Goal: Information Seeking & Learning: Find specific fact

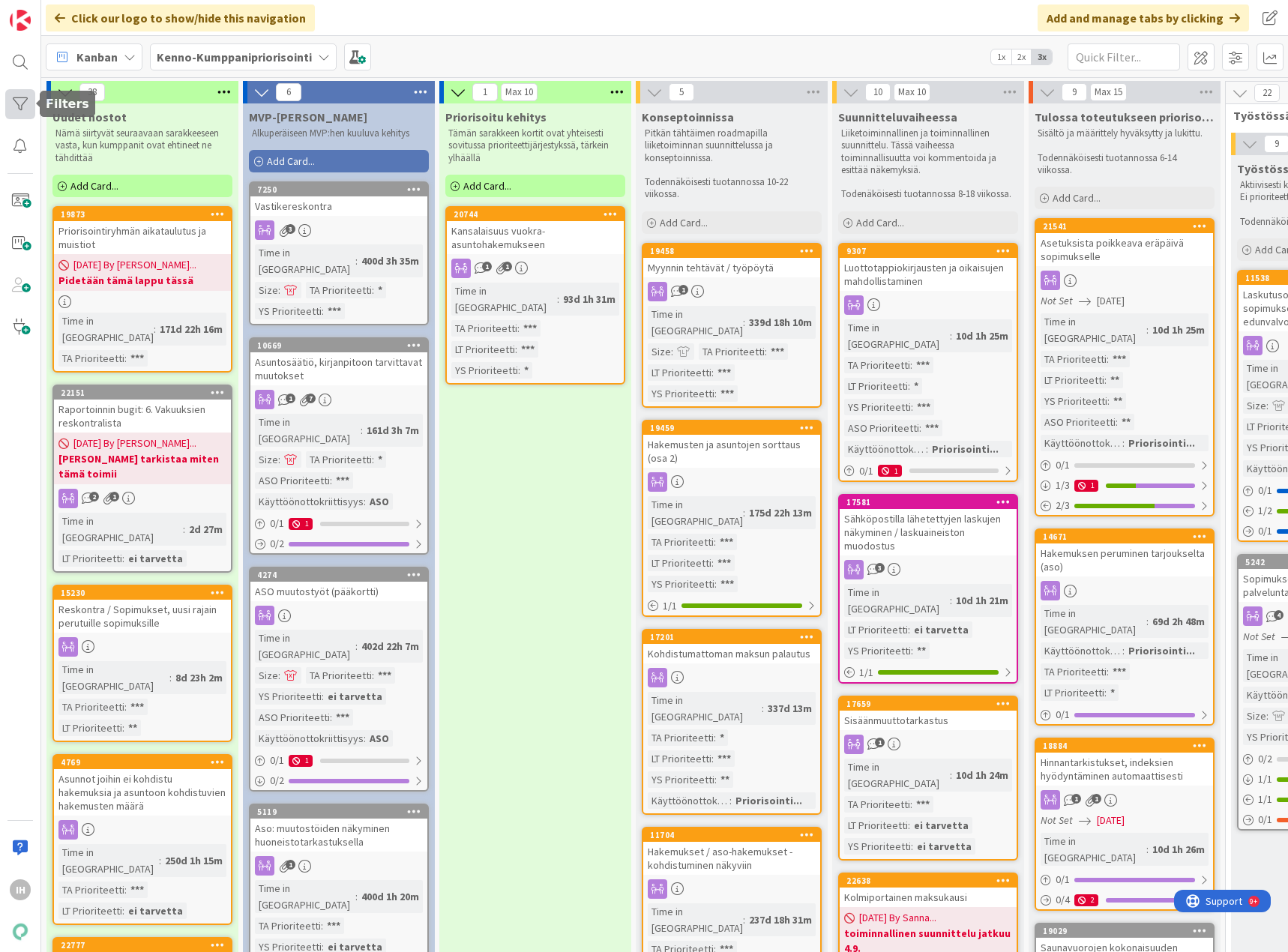
click at [25, 103] on div at bounding box center [20, 105] width 30 height 30
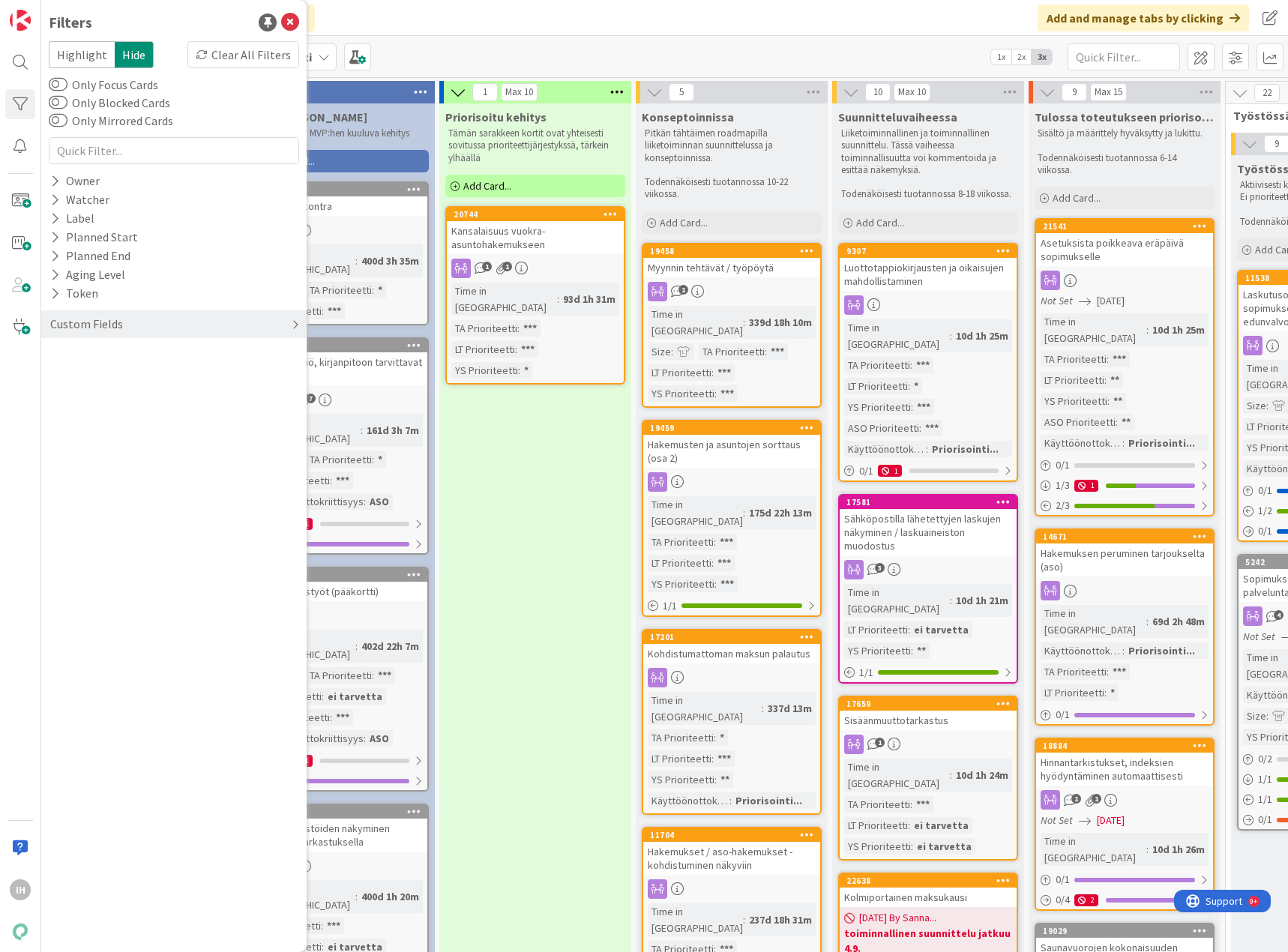
click at [101, 325] on div "Custom Fields" at bounding box center [87, 324] width 76 height 19
click at [55, 353] on icon at bounding box center [55, 355] width 10 height 13
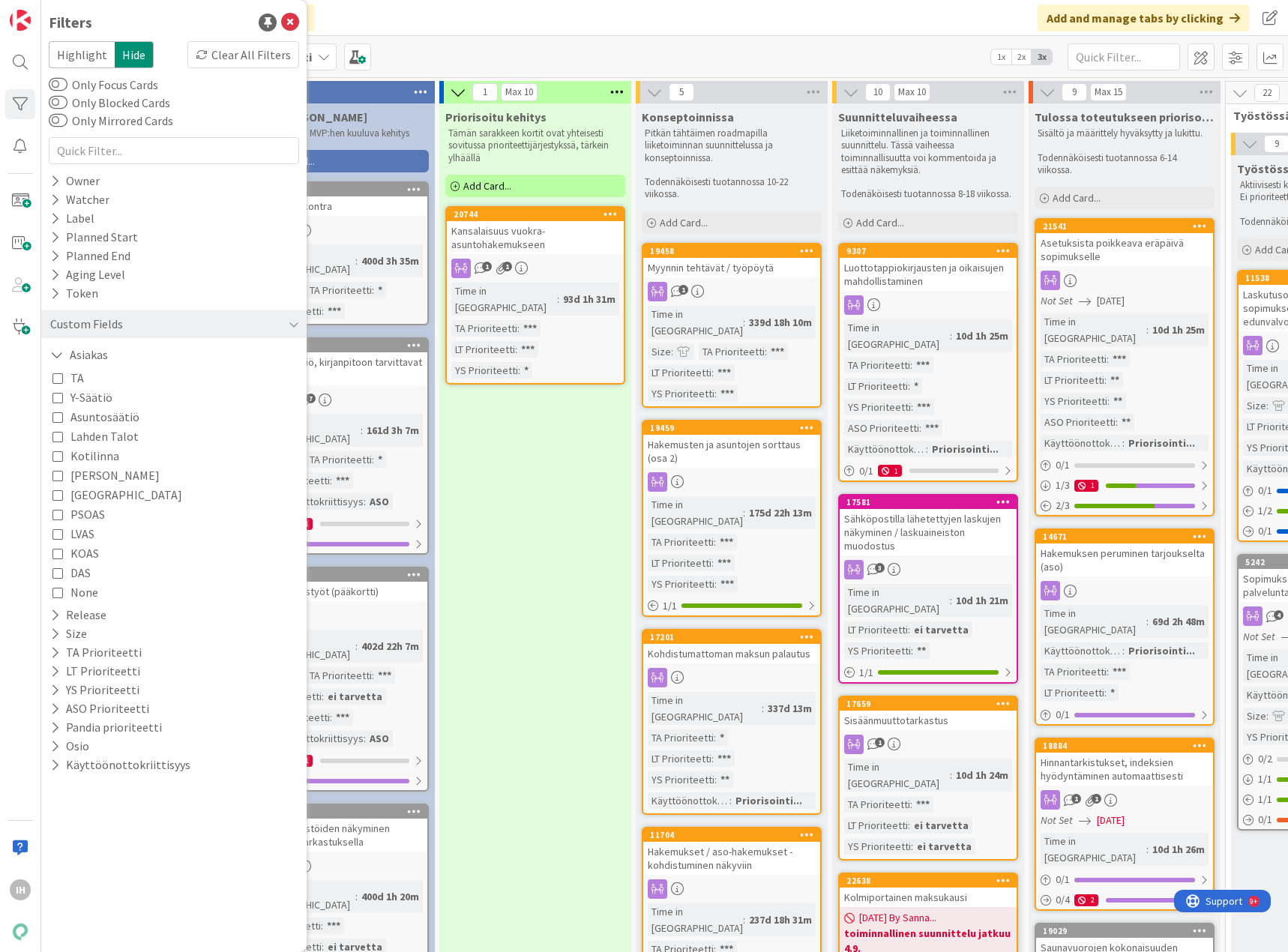
click at [55, 398] on icon at bounding box center [58, 397] width 11 height 11
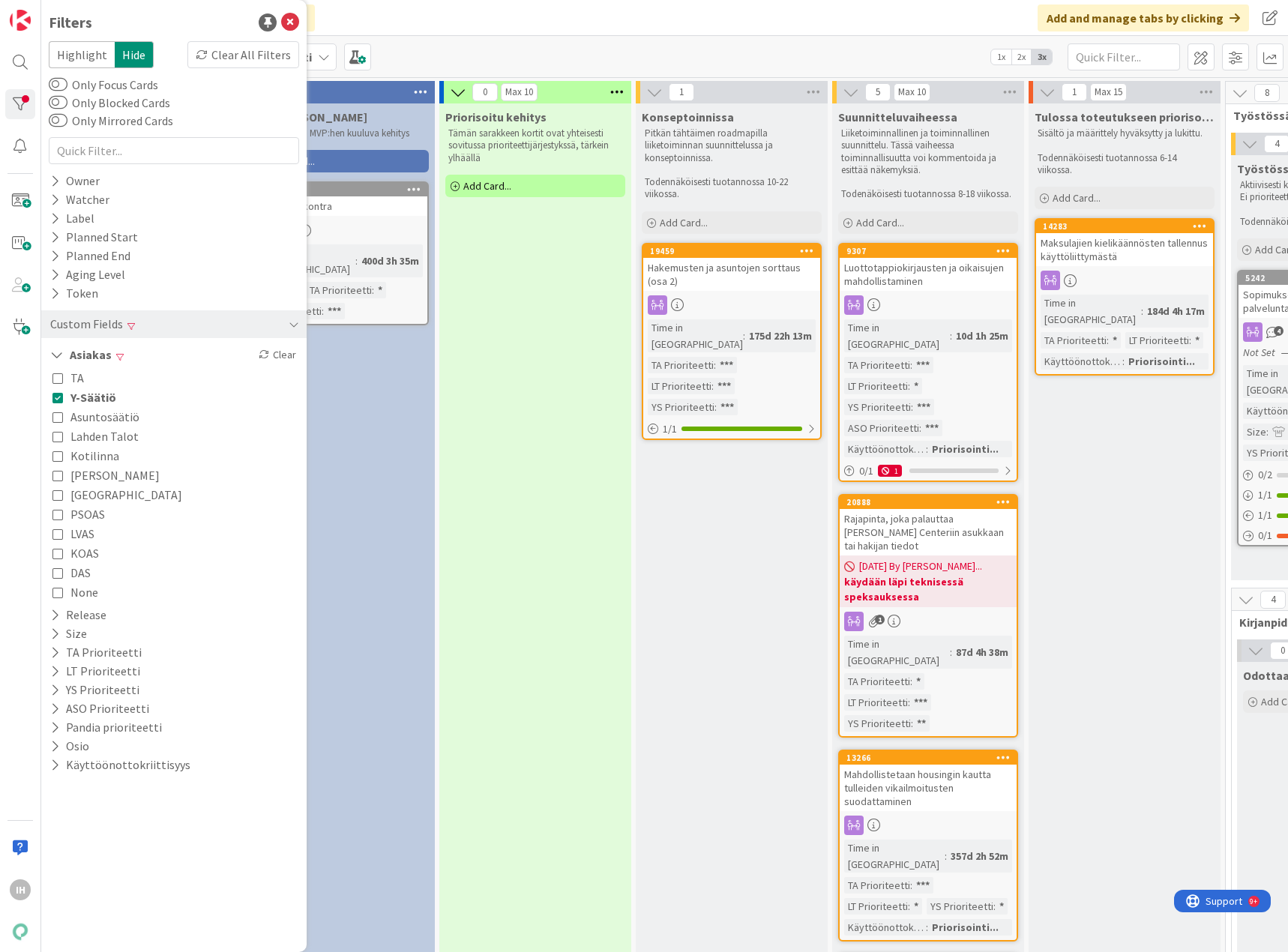
click at [173, 16] on div "Filters" at bounding box center [173, 22] width 250 height 23
click at [287, 18] on icon at bounding box center [290, 23] width 18 height 18
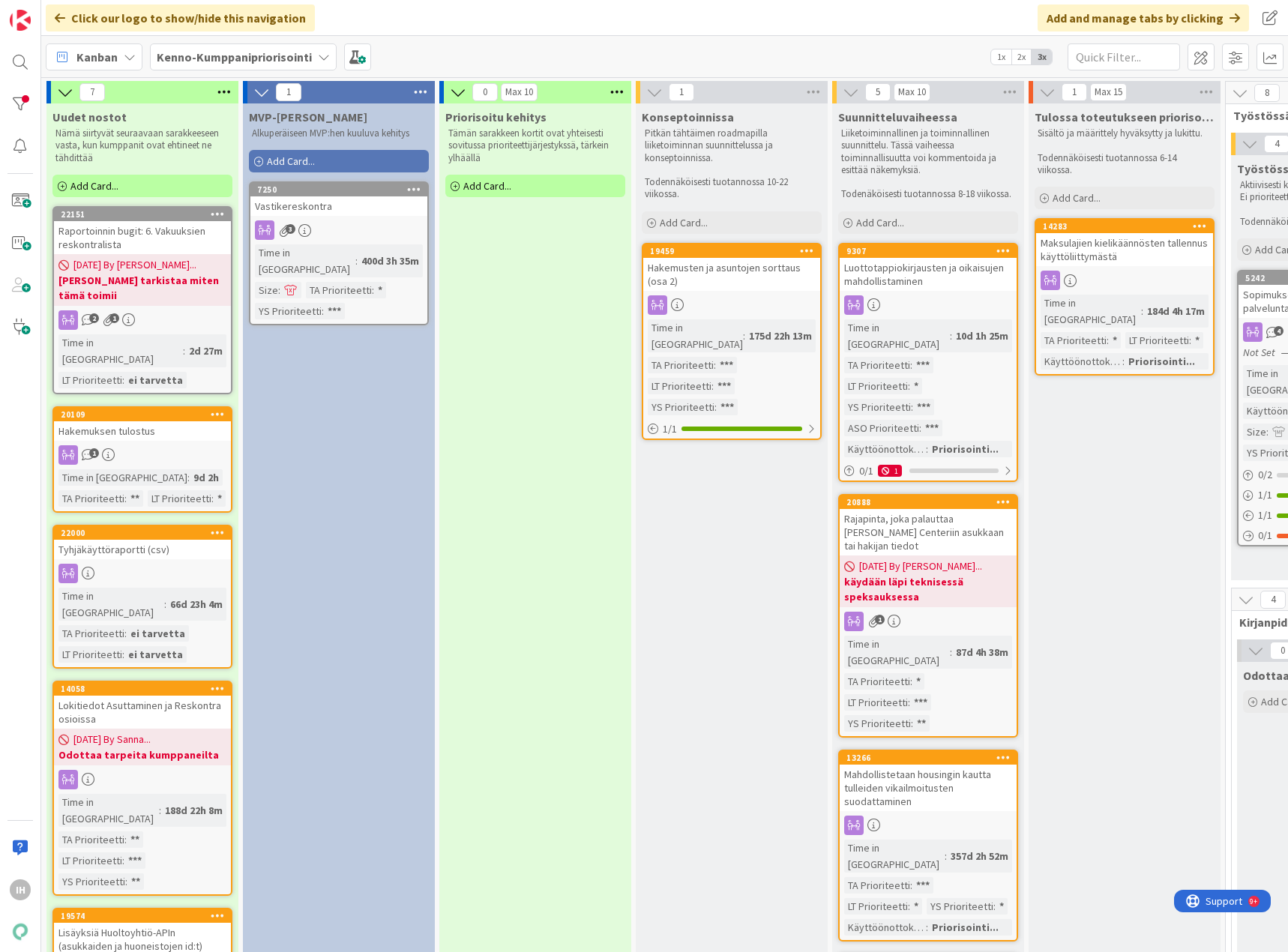
click at [180, 421] on div "Hakemuksen tulostus" at bounding box center [142, 431] width 177 height 20
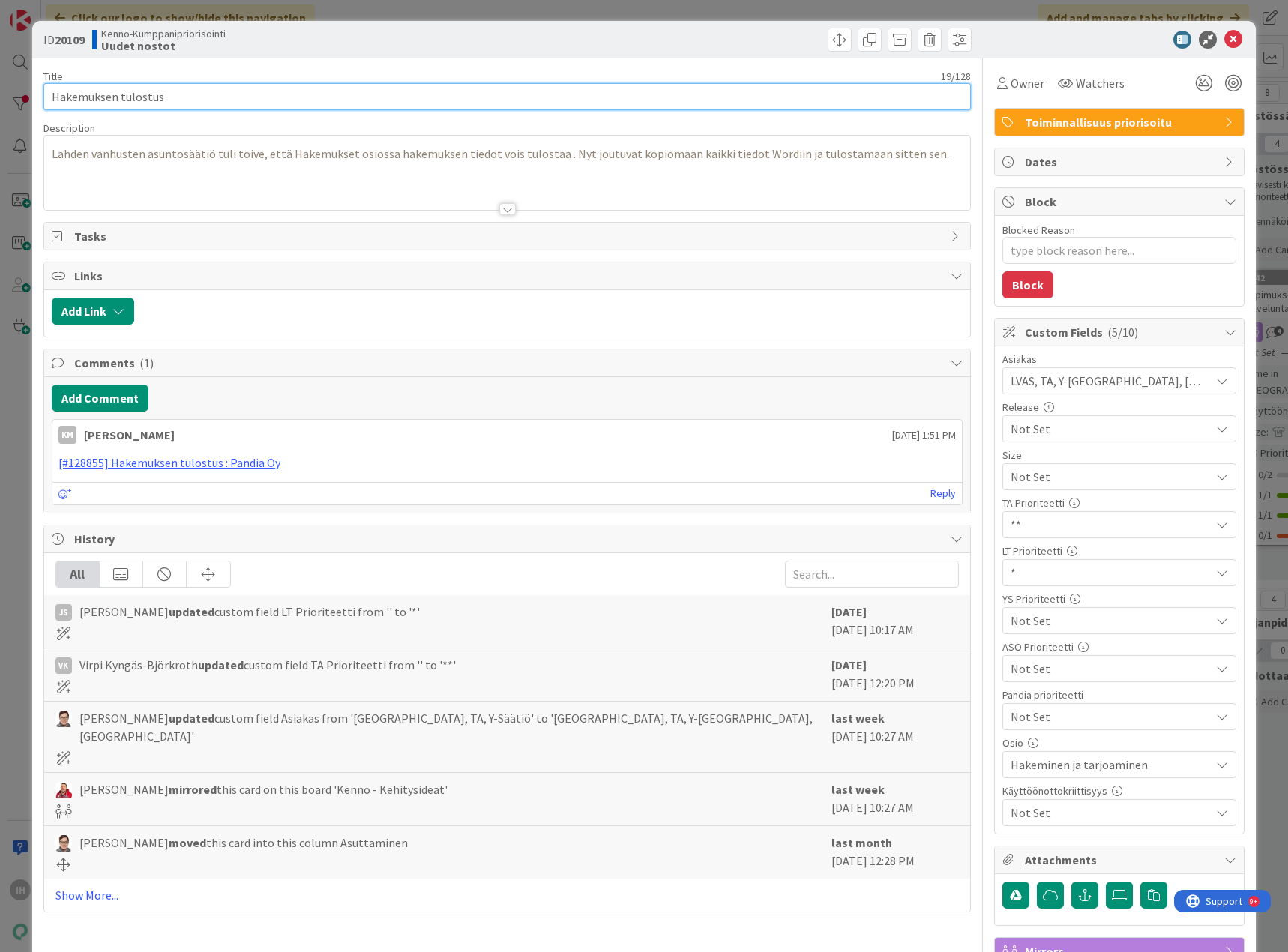
drag, startPoint x: 186, startPoint y: 97, endPoint x: 49, endPoint y: 101, distance: 137.1
click at [48, 98] on input "Hakemuksen tulostus" at bounding box center [507, 97] width 927 height 27
click at [93, 42] on div "ID 20109 Kenno-Kumppanipriorisointi Uudet nostot" at bounding box center [274, 40] width 460 height 24
drag, startPoint x: 87, startPoint y: 38, endPoint x: 57, endPoint y: 47, distance: 31.3
click at [57, 47] on span "ID 20109" at bounding box center [64, 40] width 41 height 18
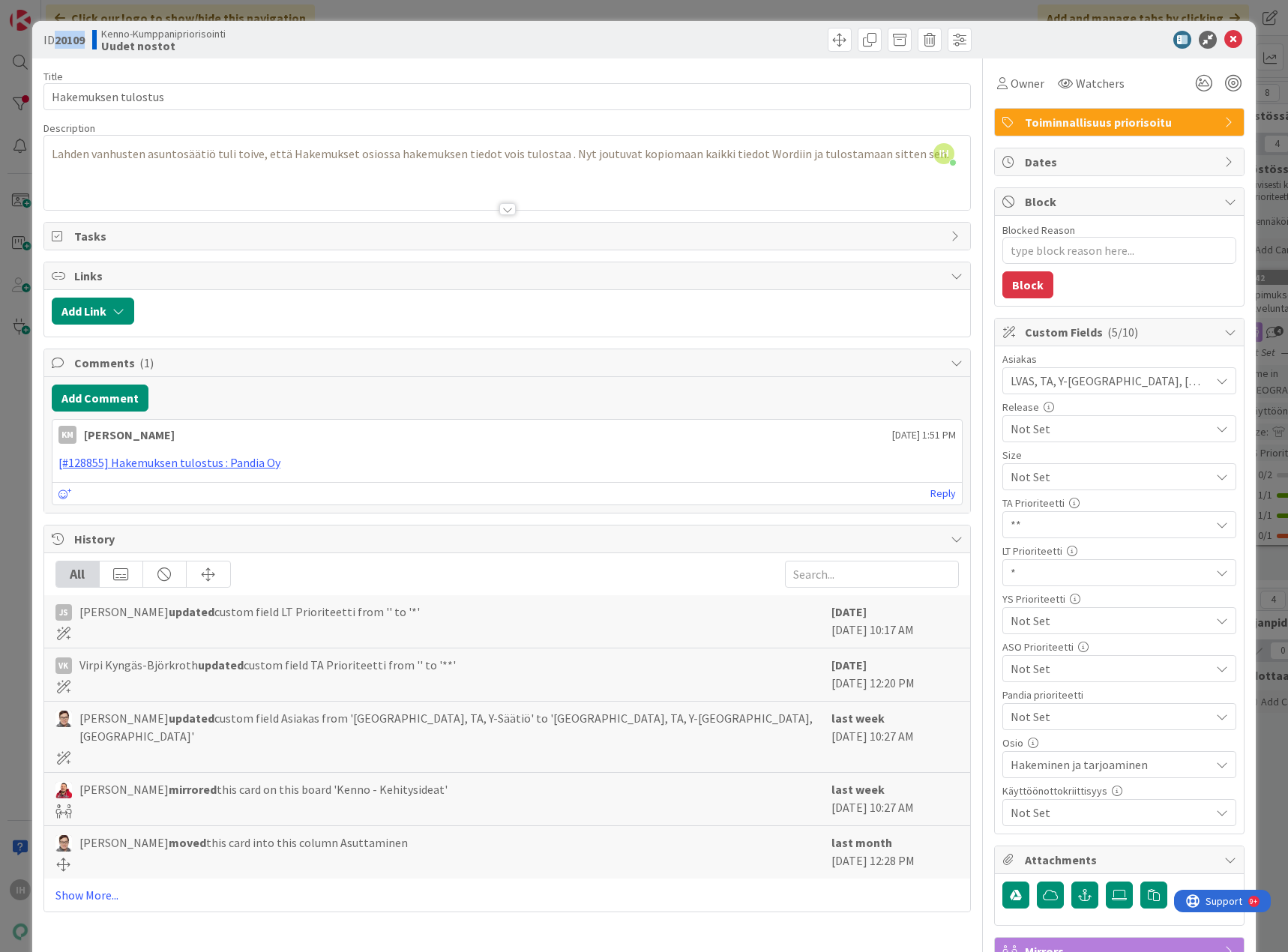
copy b "20109"
click at [1224, 40] on icon at bounding box center [1233, 40] width 18 height 18
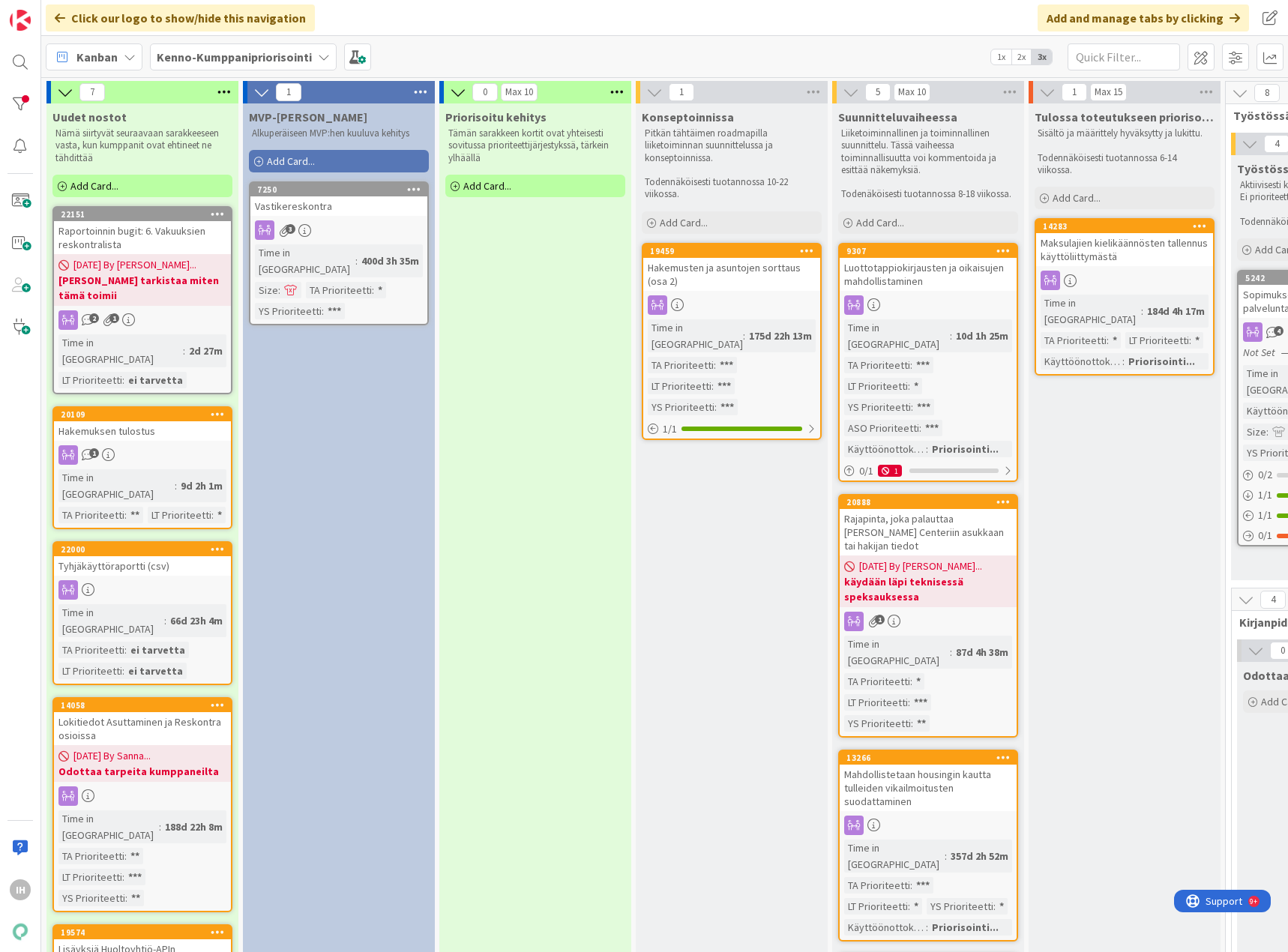
click at [180, 235] on div "Raportoinnin bugit: 6. Vakuuksien reskontralista" at bounding box center [142, 237] width 177 height 33
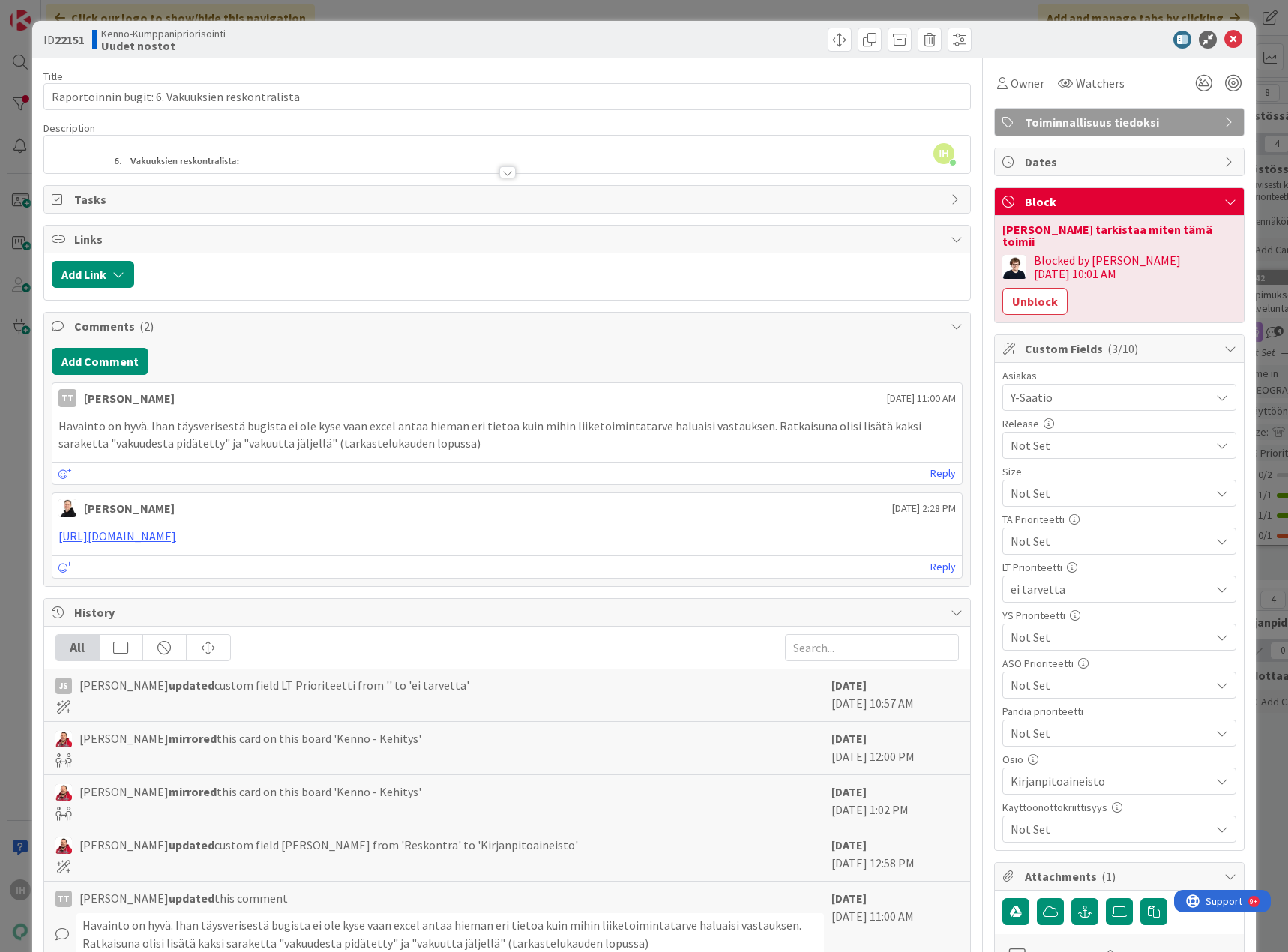
click at [503, 170] on div at bounding box center [507, 172] width 17 height 12
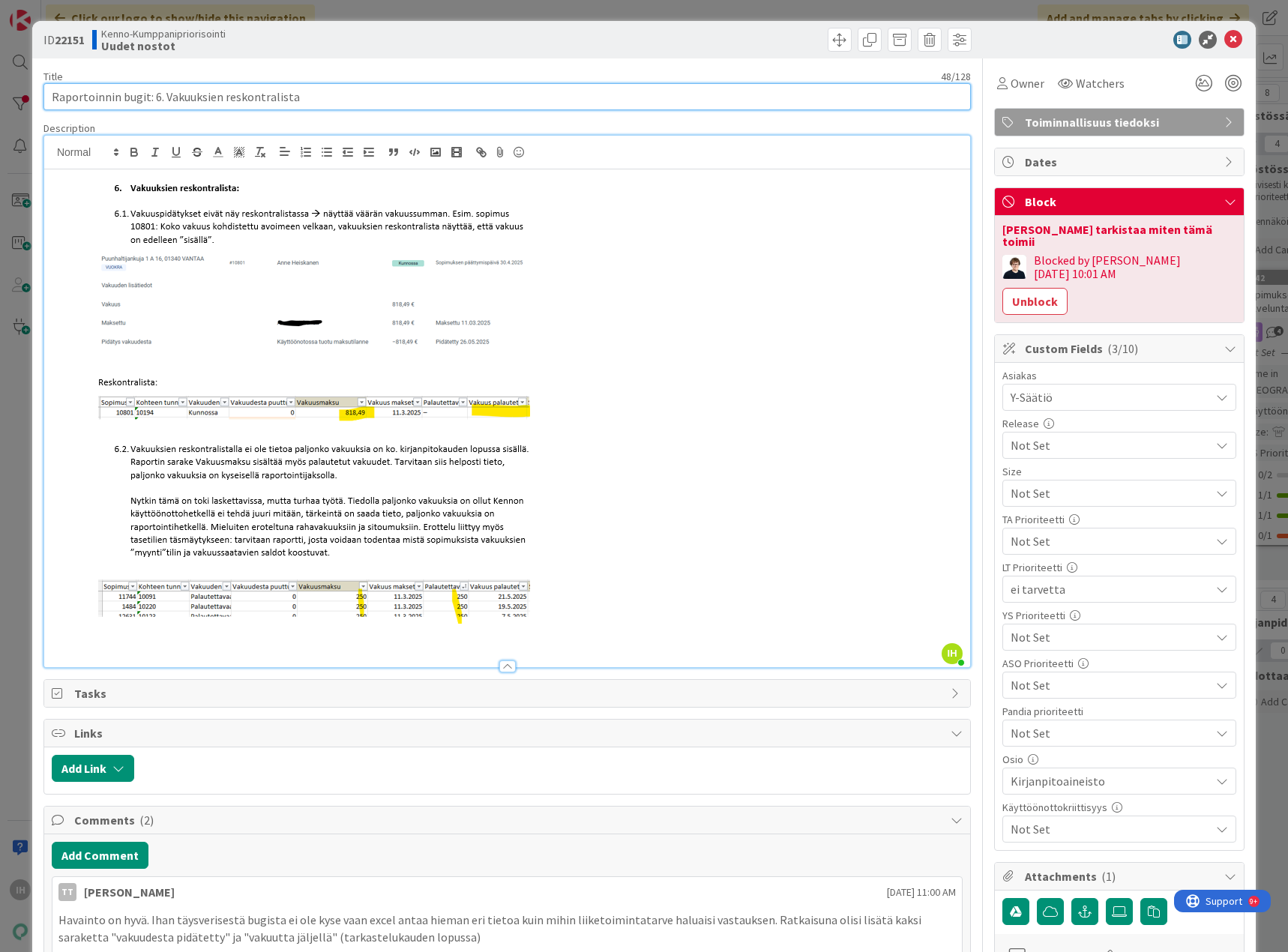
drag, startPoint x: 305, startPoint y: 92, endPoint x: 48, endPoint y: 90, distance: 257.0
click at [48, 90] on input "Raportoinnin bugit: 6. Vakuuksien reskontralista" at bounding box center [507, 97] width 927 height 27
drag, startPoint x: 90, startPoint y: 37, endPoint x: 58, endPoint y: 40, distance: 32.1
click at [58, 40] on div "ID 22151 Kenno-Kumppanipriorisointi Uudet nostot" at bounding box center [274, 40] width 460 height 24
copy b "22151"
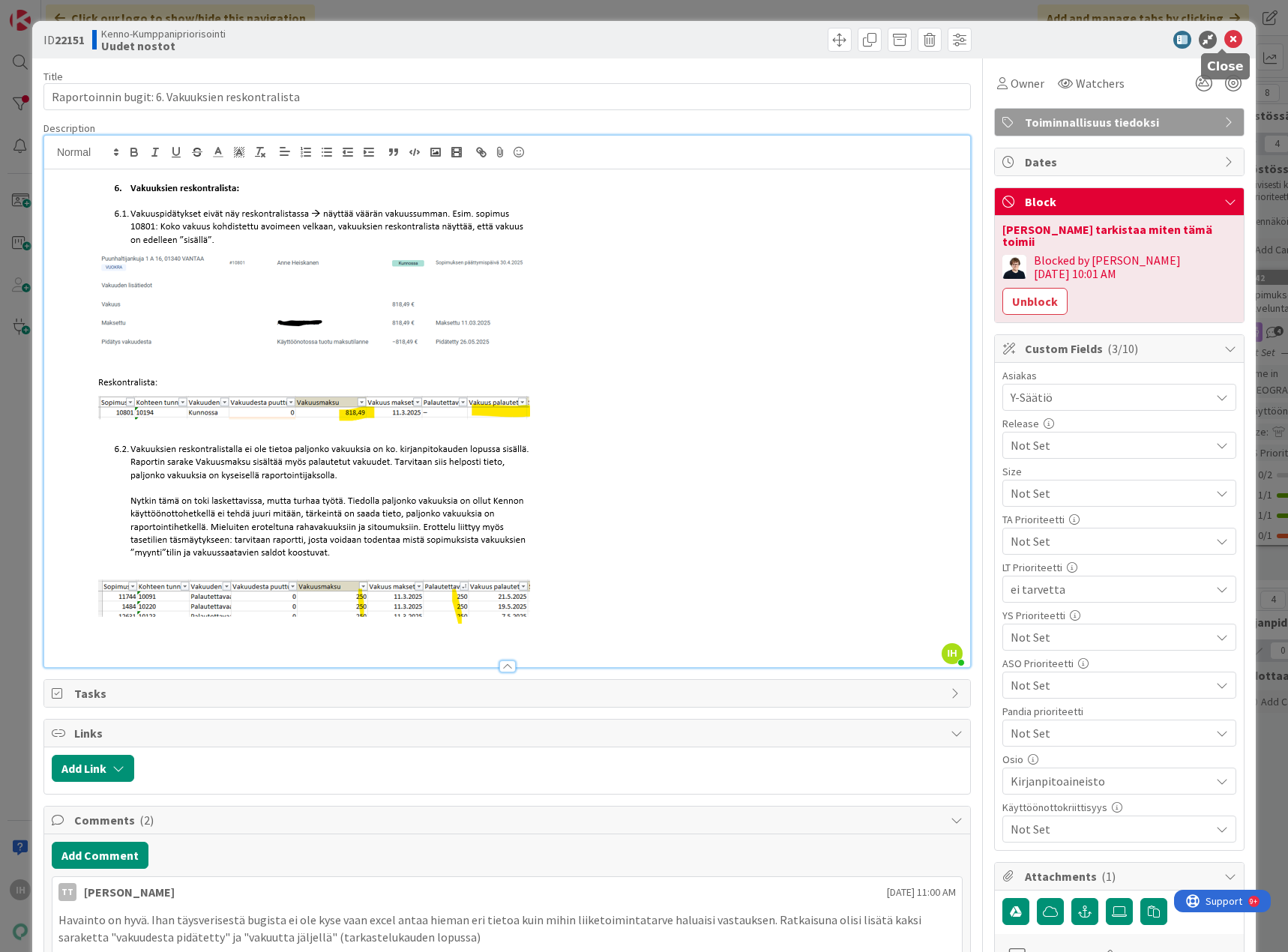
click at [1226, 42] on icon at bounding box center [1233, 40] width 18 height 18
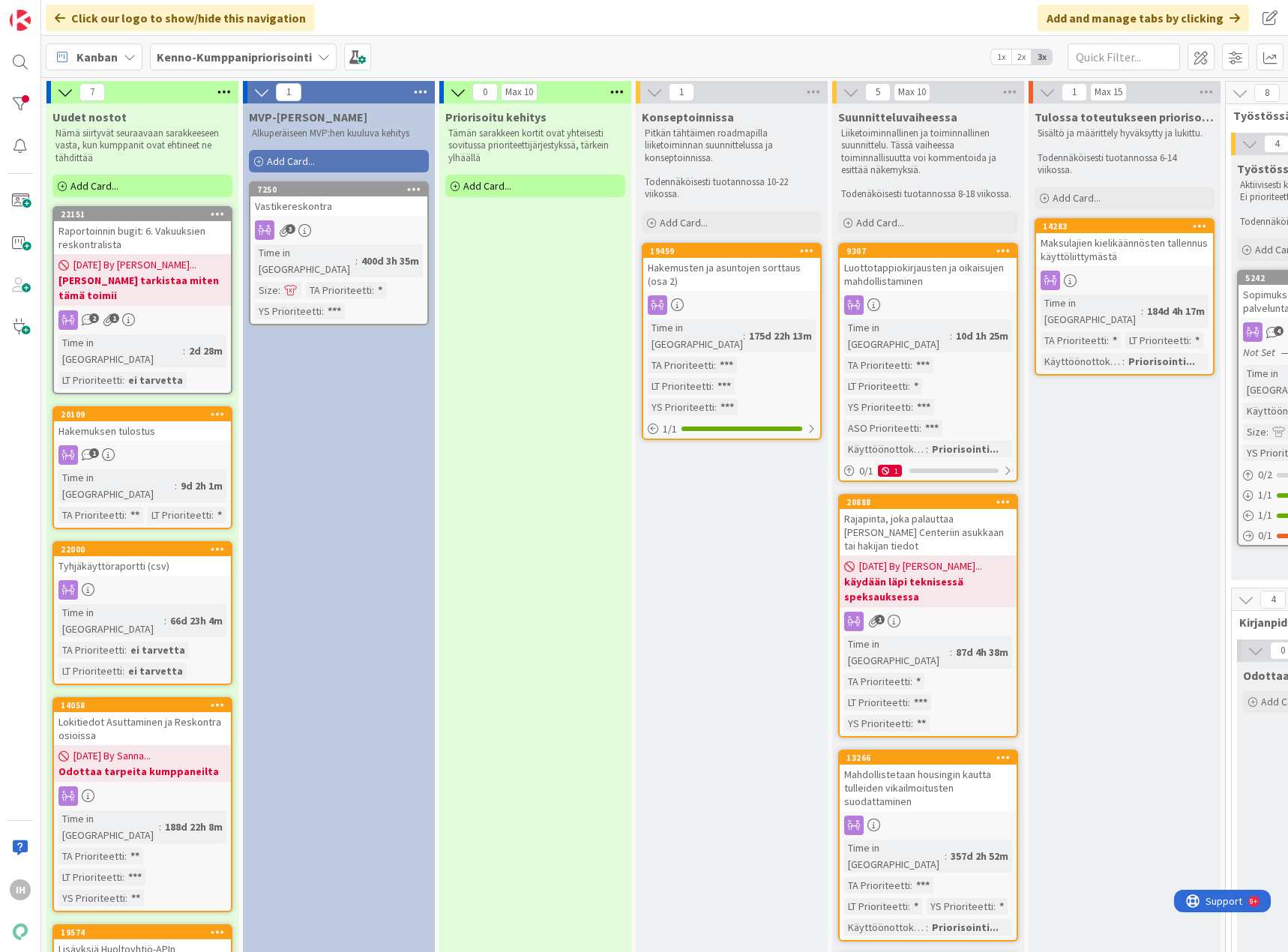
click at [171, 557] on div "Tyhjäkäyttöraportti (csv)" at bounding box center [142, 567] width 177 height 20
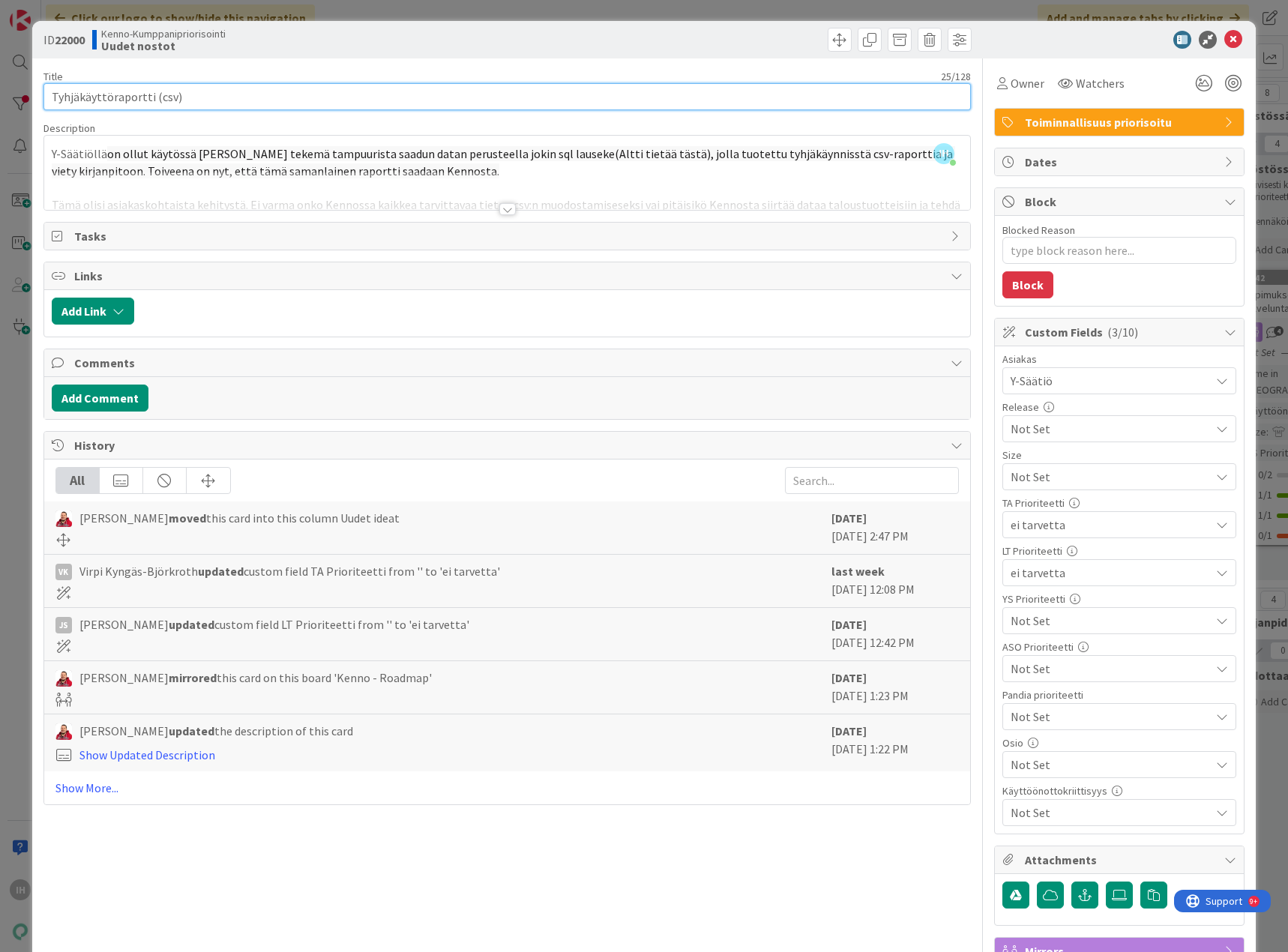
drag, startPoint x: 225, startPoint y: 97, endPoint x: 30, endPoint y: 100, distance: 195.0
click at [30, 100] on div "ID 22000 Kenno-Kumppanipriorisointi Uudet nostot Title 25 / 128 Tyhjäkäyttörapo…" at bounding box center [644, 476] width 1288 height 952
drag, startPoint x: 90, startPoint y: 41, endPoint x: 59, endPoint y: 40, distance: 31.0
click at [59, 40] on div "ID 22000 Kenno-Kumppanipriorisointi Uudet nostot" at bounding box center [274, 40] width 460 height 24
copy b "22000"
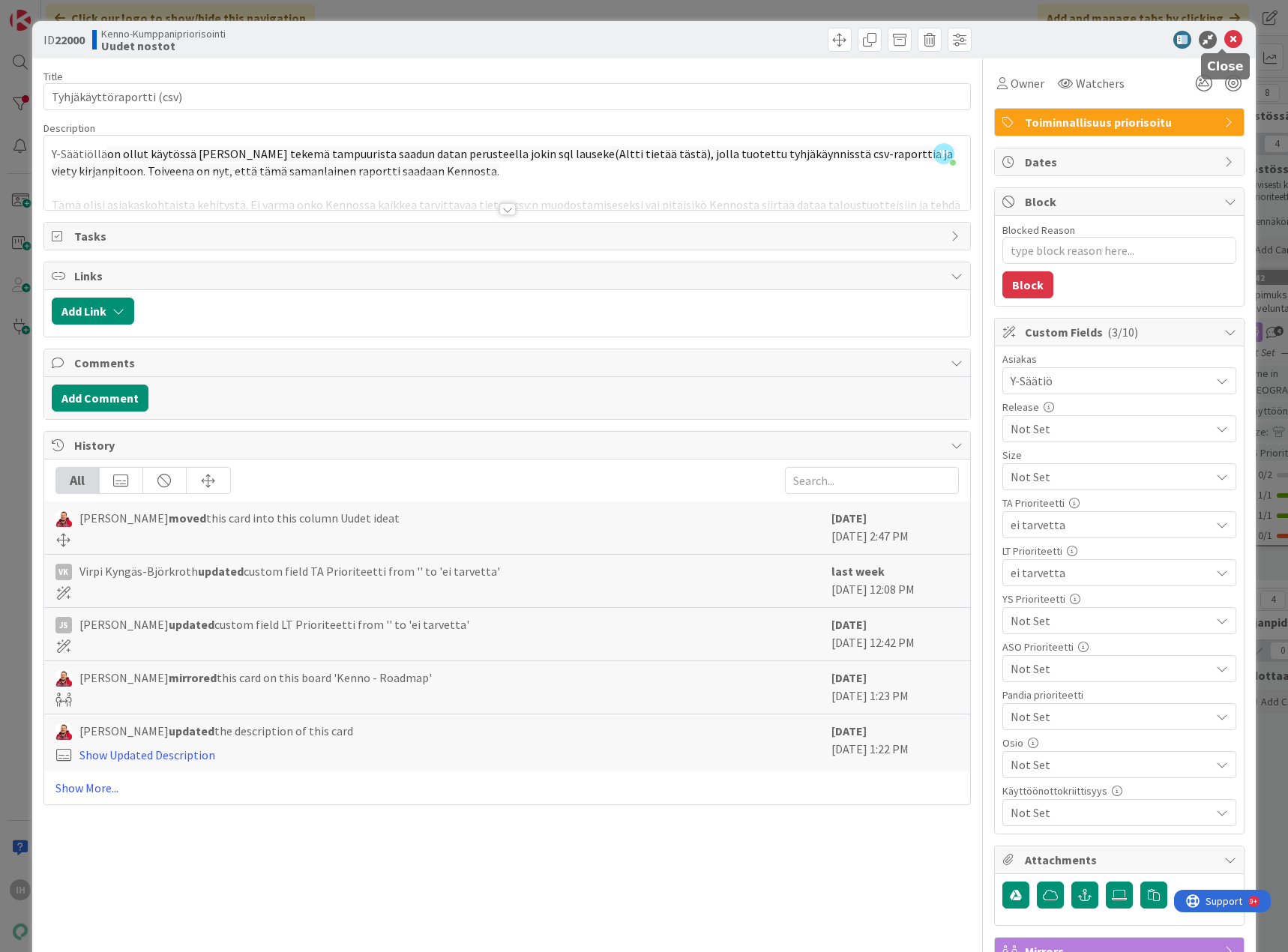
click at [1224, 41] on icon at bounding box center [1233, 40] width 18 height 18
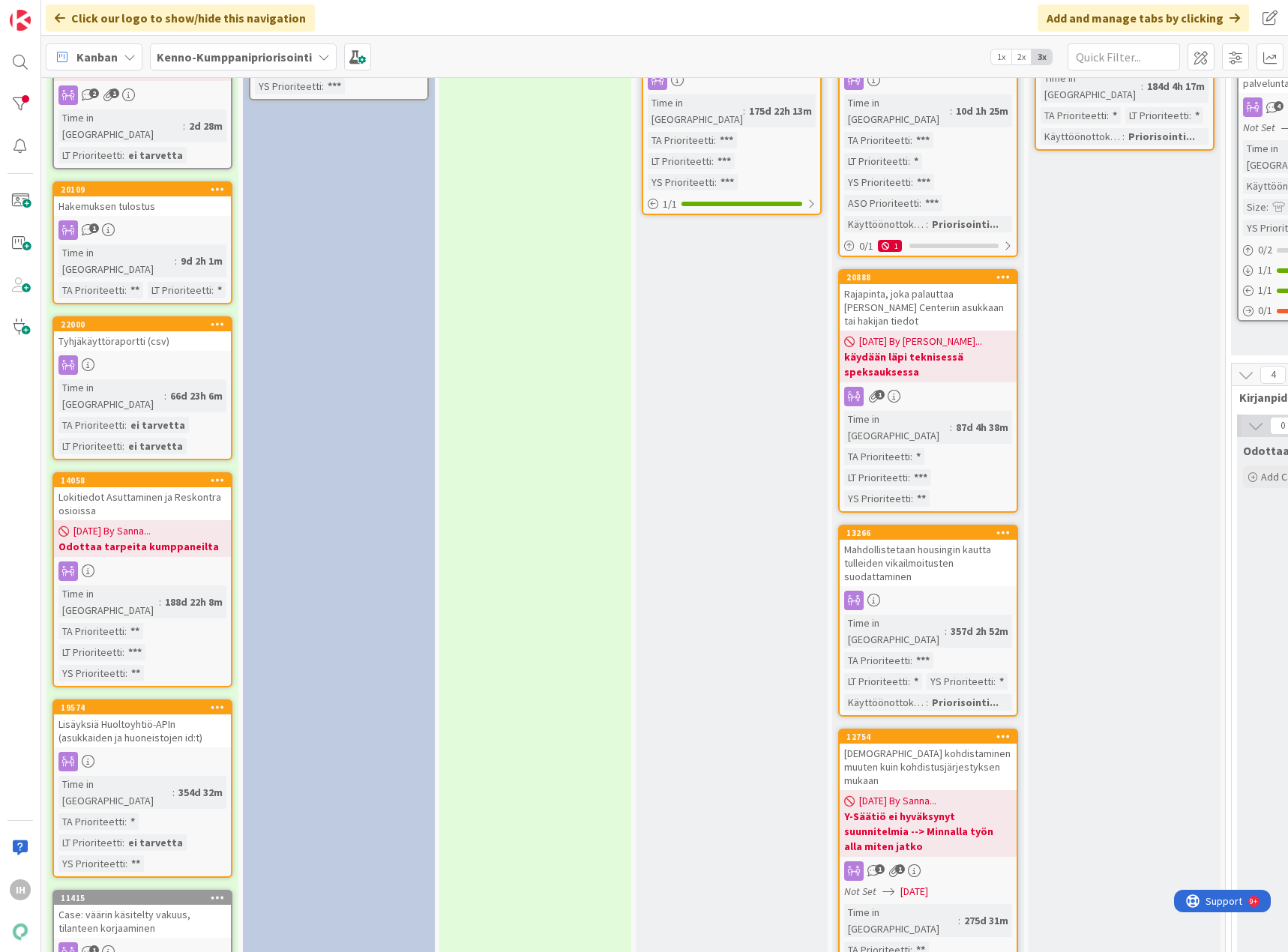
scroll to position [300, 0]
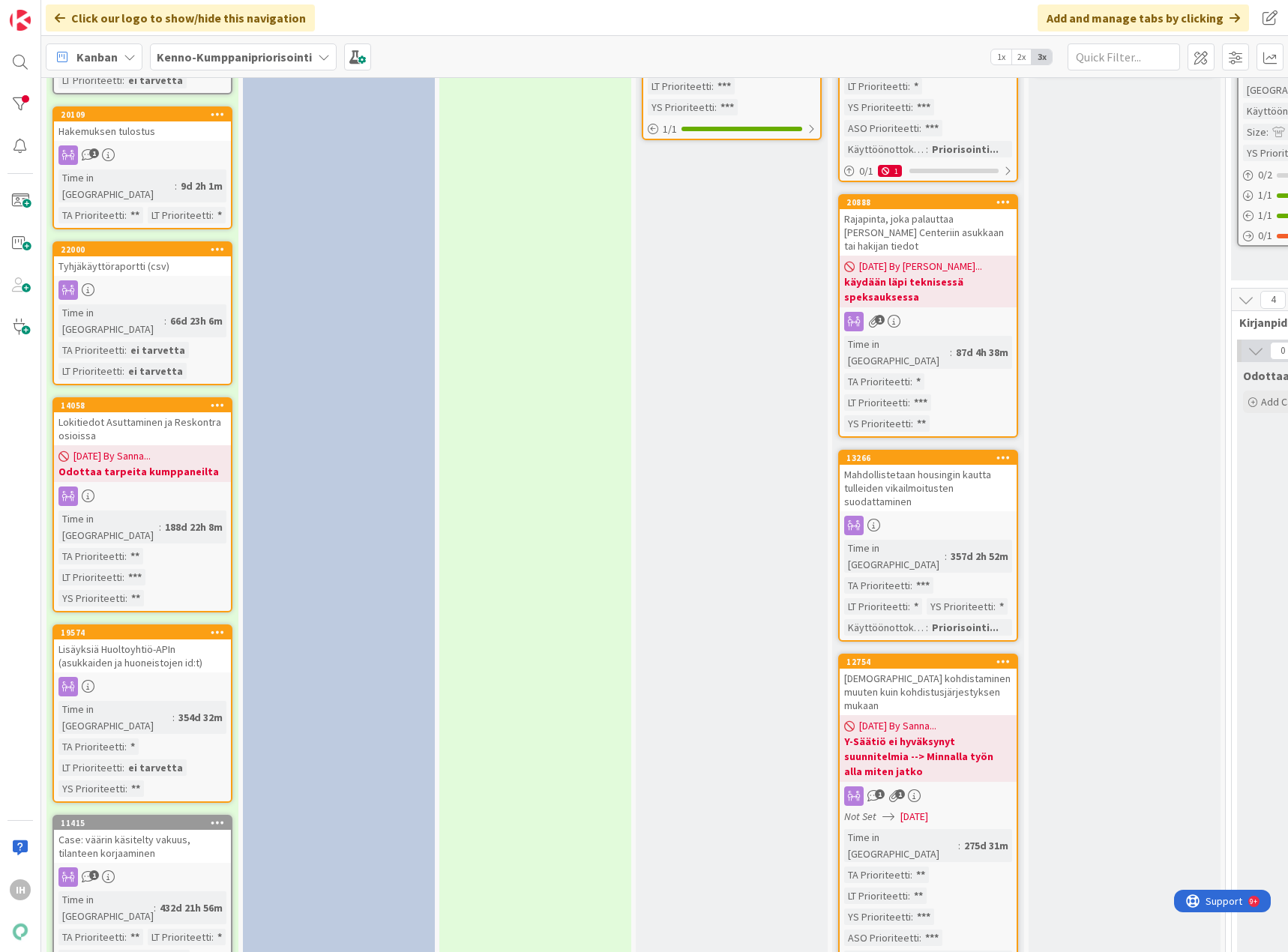
click at [139, 412] on div "Lokitiedot Asuttaminen ja Reskontra osioissa" at bounding box center [142, 428] width 177 height 33
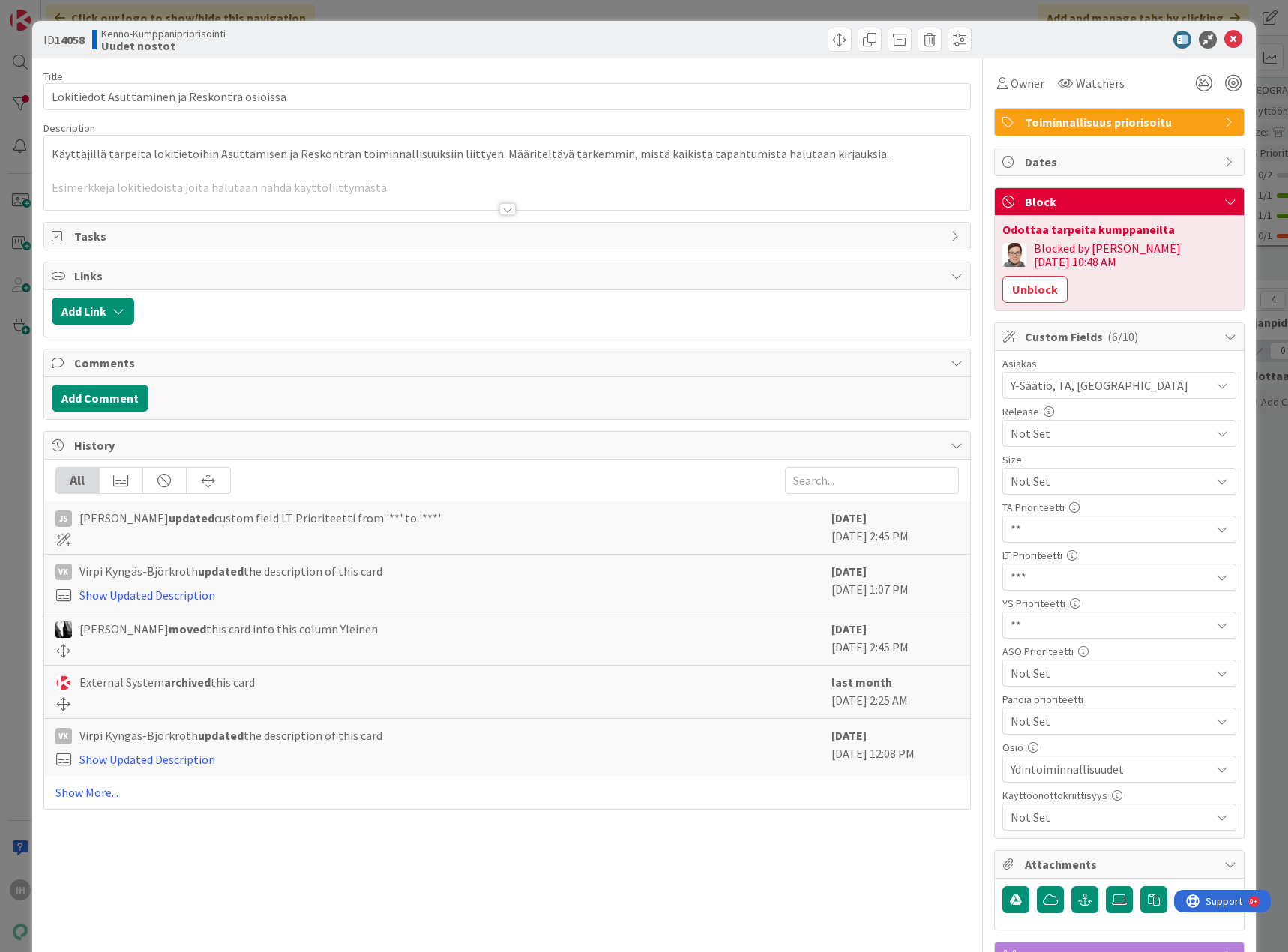
click at [505, 210] on div at bounding box center [507, 209] width 17 height 12
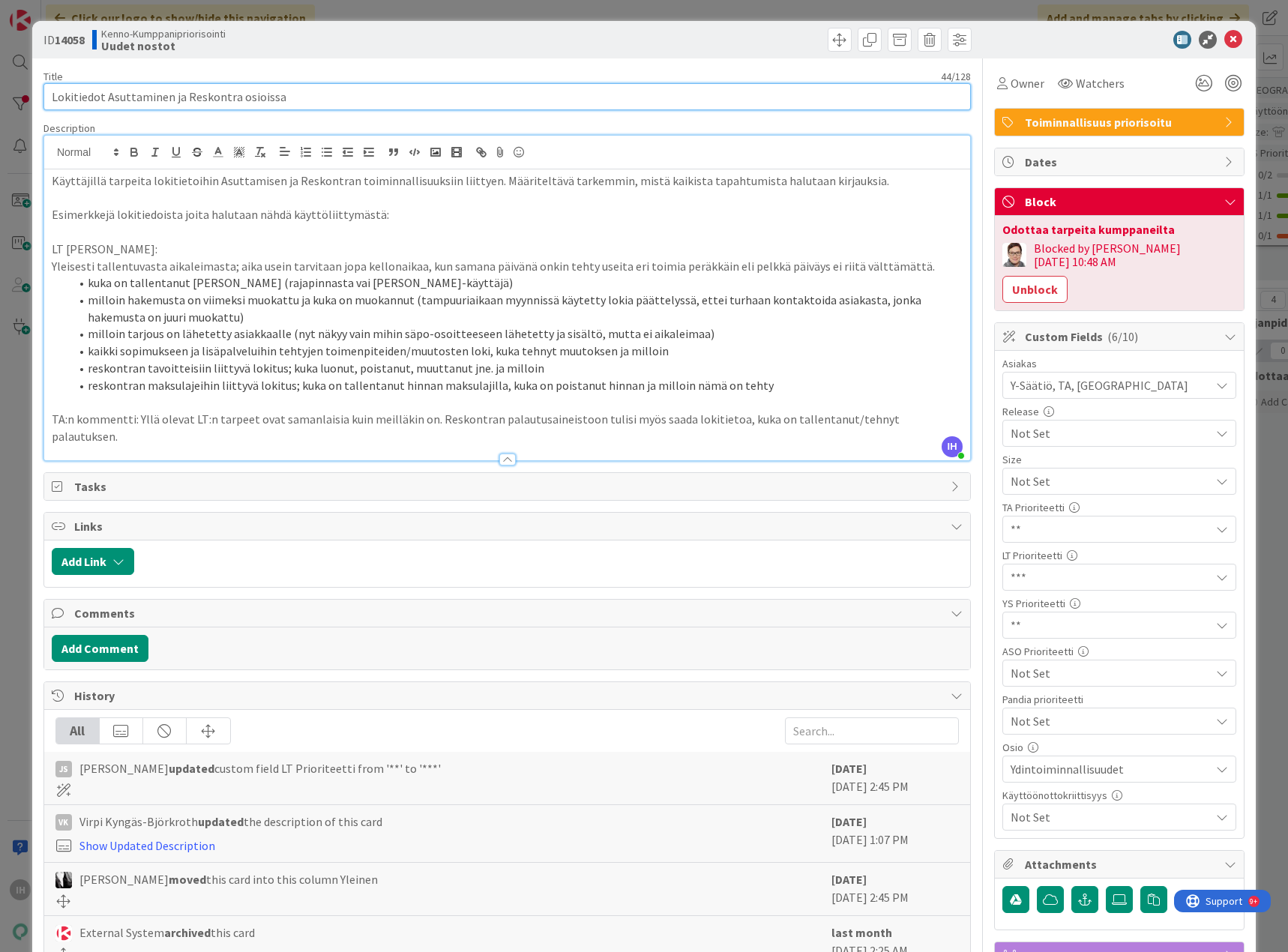
drag, startPoint x: 289, startPoint y: 93, endPoint x: 4, endPoint y: 97, distance: 285.0
click at [4, 97] on div "ID 14058 Kenno-Kumppanipriorisointi Uudet nostot Title 44 / 128 Lokitiedot Asut…" at bounding box center [644, 476] width 1288 height 952
drag, startPoint x: 91, startPoint y: 39, endPoint x: 58, endPoint y: 42, distance: 33.1
click at [58, 42] on div "ID 14058 Kenno-Kumppanipriorisointi Uudet nostot" at bounding box center [274, 40] width 460 height 24
copy b "14058"
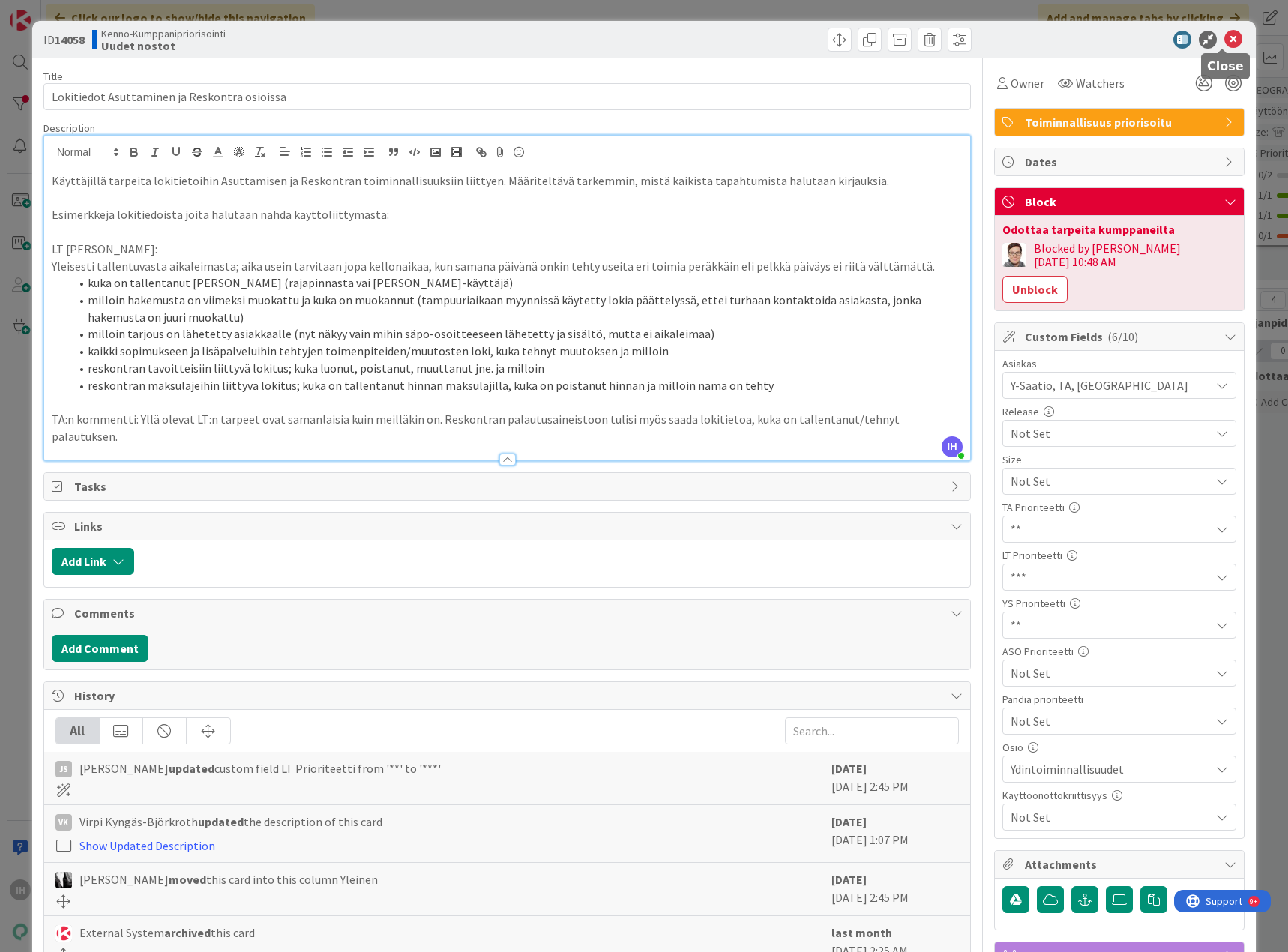
drag, startPoint x: 1218, startPoint y: 35, endPoint x: 1090, endPoint y: 56, distance: 129.7
click at [1224, 35] on icon at bounding box center [1233, 40] width 18 height 18
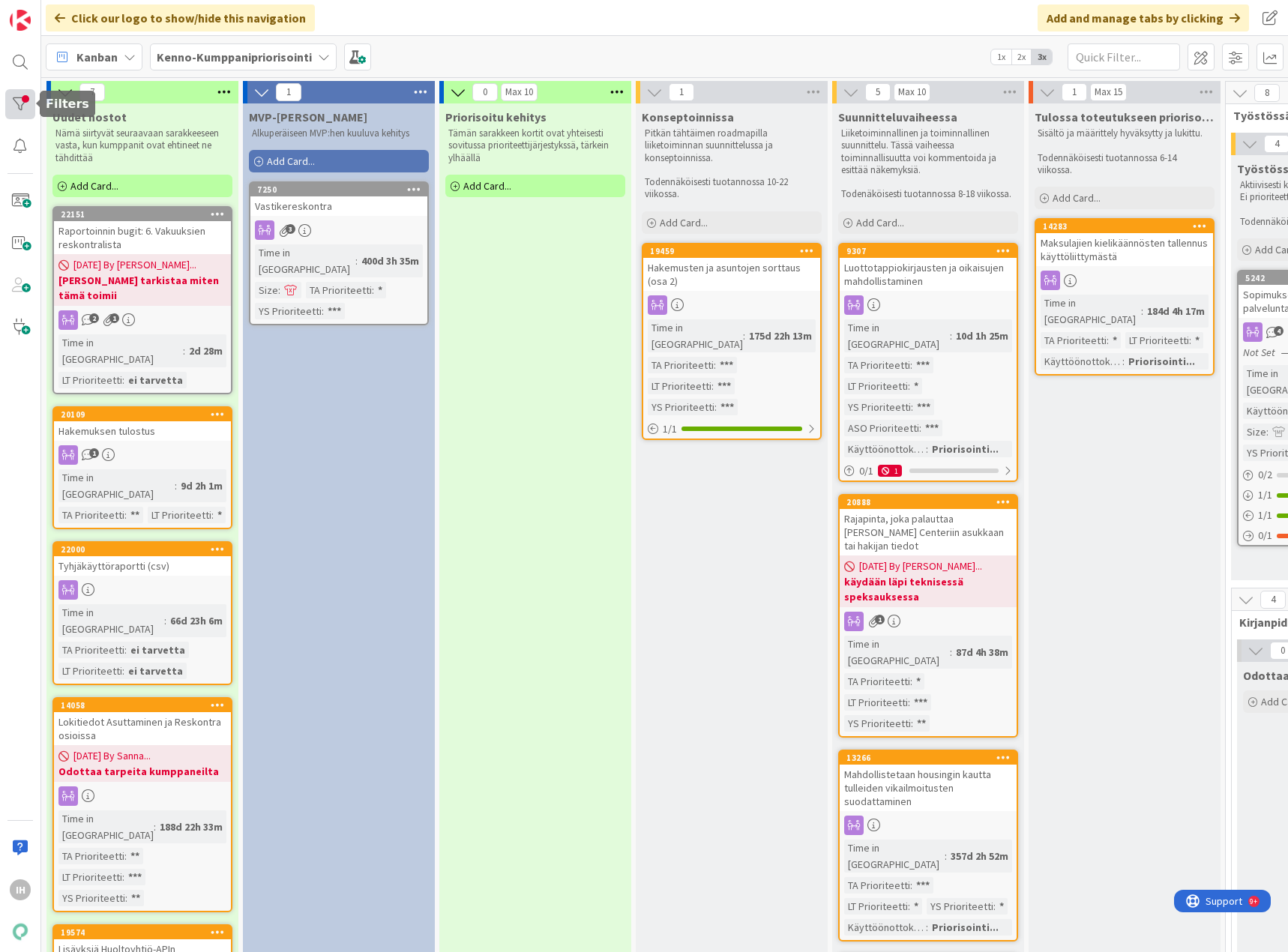
click at [14, 103] on div at bounding box center [20, 105] width 30 height 30
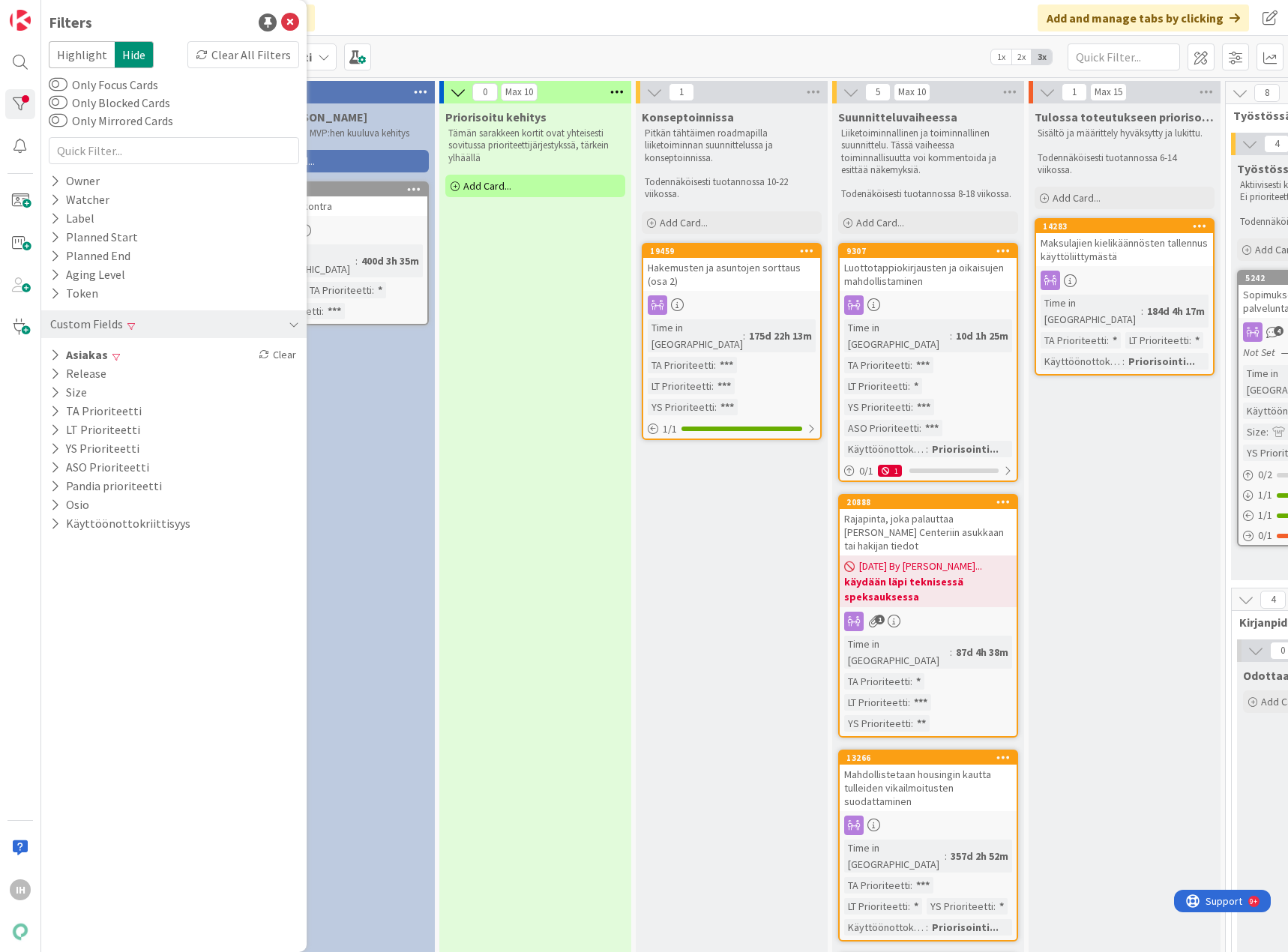
click at [275, 354] on div "Clear" at bounding box center [278, 355] width 44 height 19
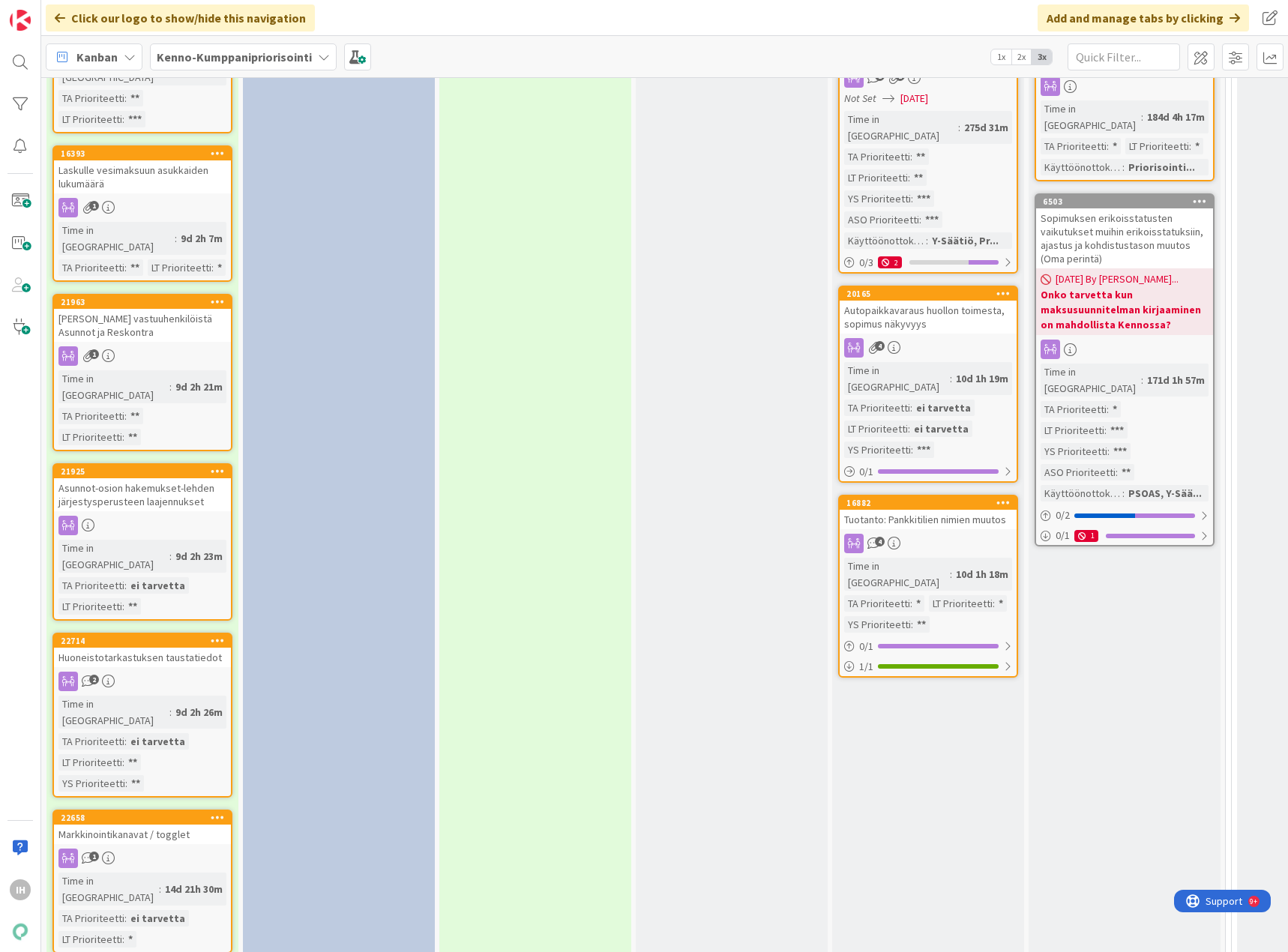
scroll to position [1725, 0]
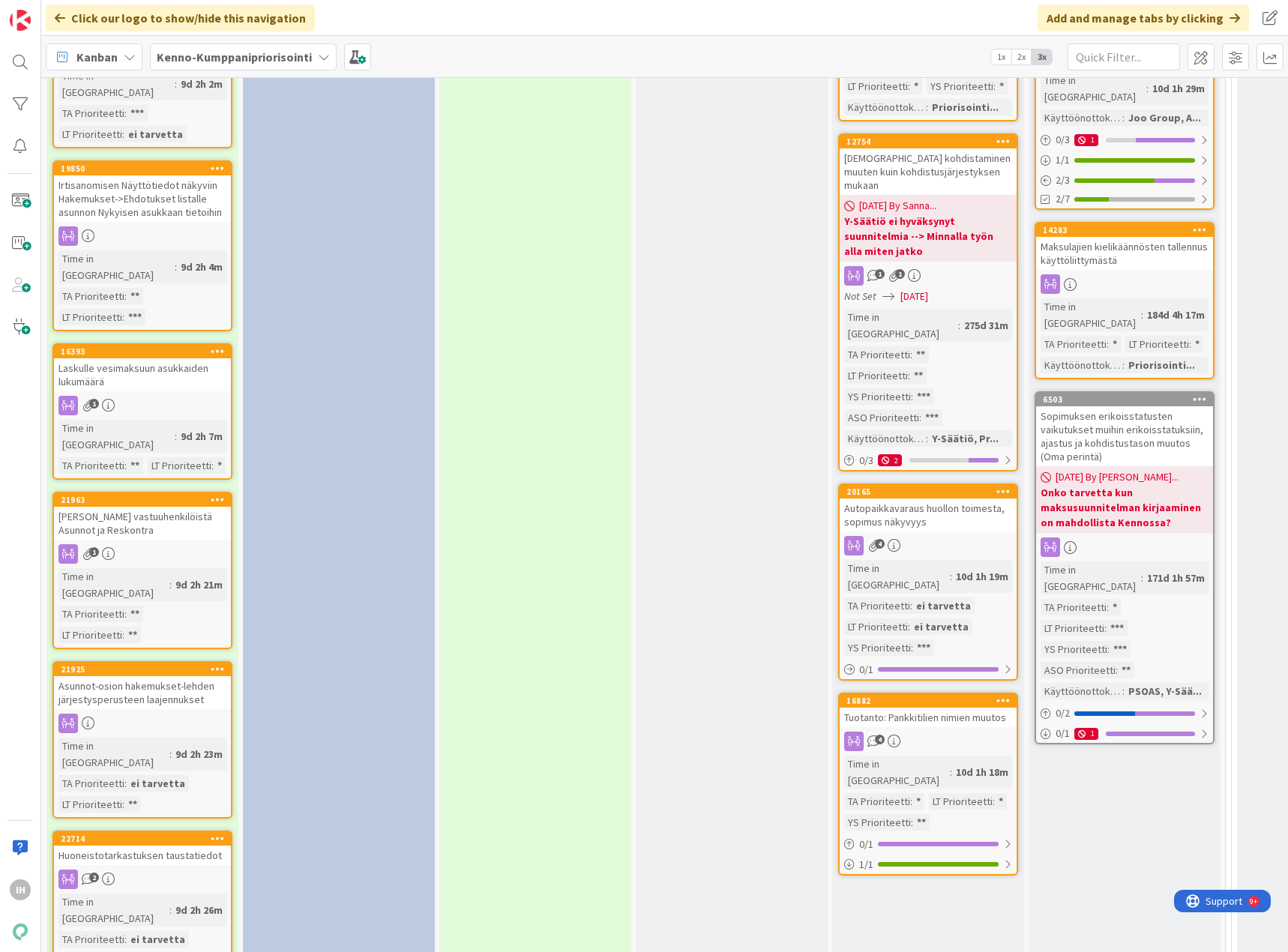
click at [161, 845] on div "Huoneistotarkastuksen taustatiedot" at bounding box center [142, 855] width 177 height 20
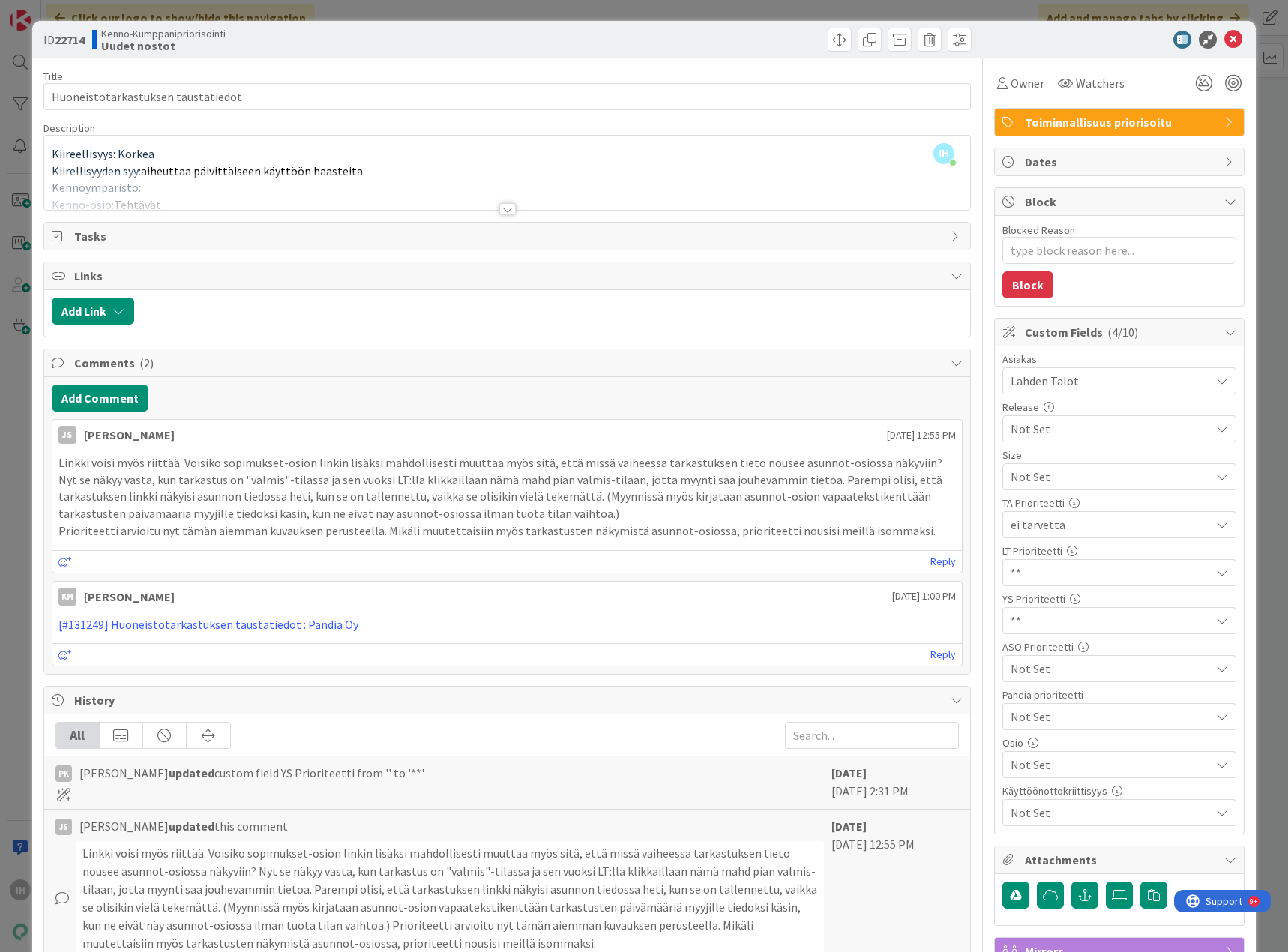
click at [506, 211] on div at bounding box center [507, 209] width 17 height 12
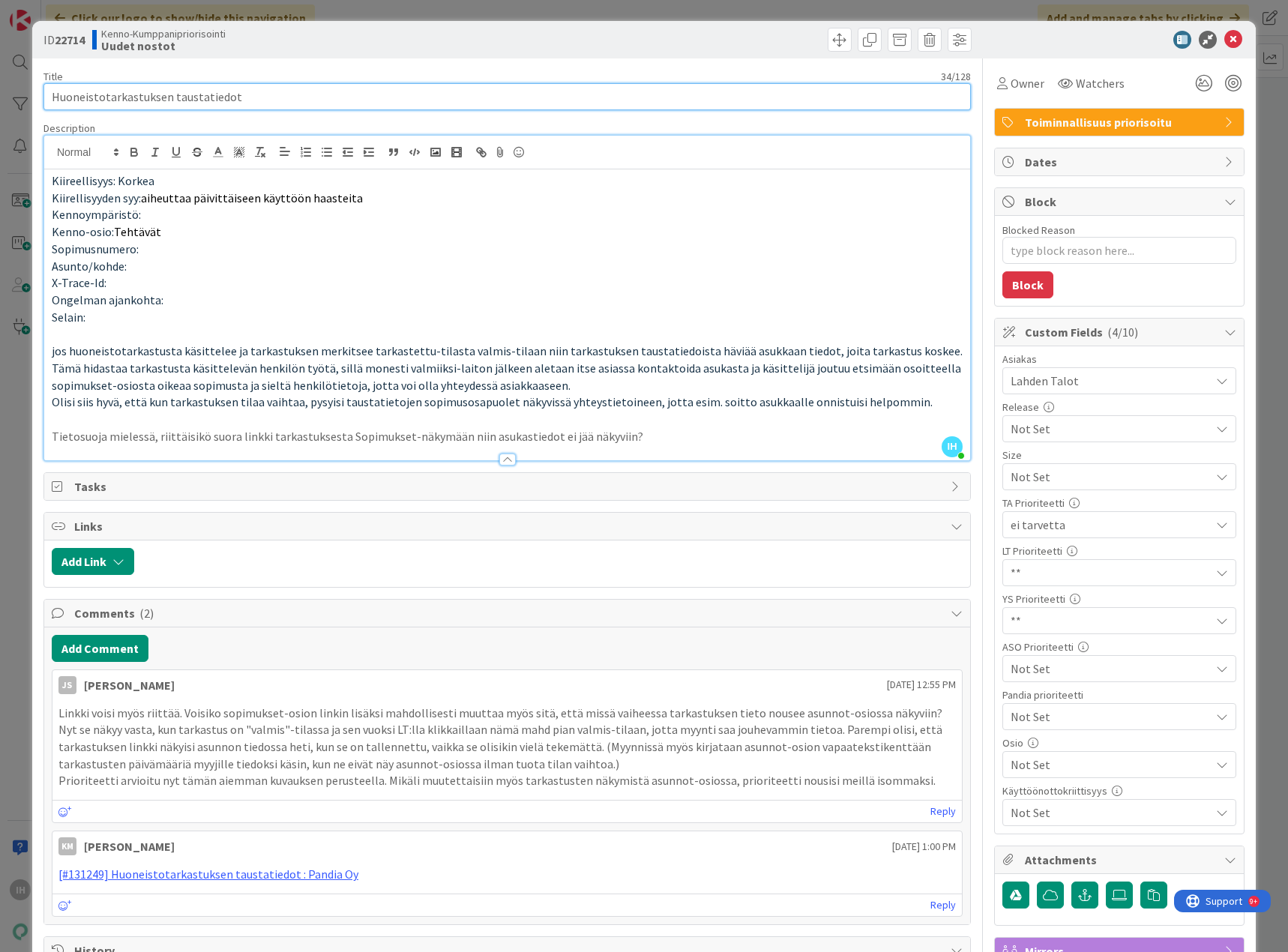
drag, startPoint x: 241, startPoint y: 89, endPoint x: 31, endPoint y: 102, distance: 210.4
click at [31, 102] on div "ID 22714 Kenno-Kumppanipriorisointi Uudet nostot Title 34 / 128 Huoneistotarkas…" at bounding box center [644, 476] width 1288 height 952
drag, startPoint x: 84, startPoint y: 36, endPoint x: 62, endPoint y: 37, distance: 22.0
click at [62, 37] on b "22714" at bounding box center [70, 39] width 30 height 15
drag, startPoint x: 89, startPoint y: 38, endPoint x: 58, endPoint y: 38, distance: 31.0
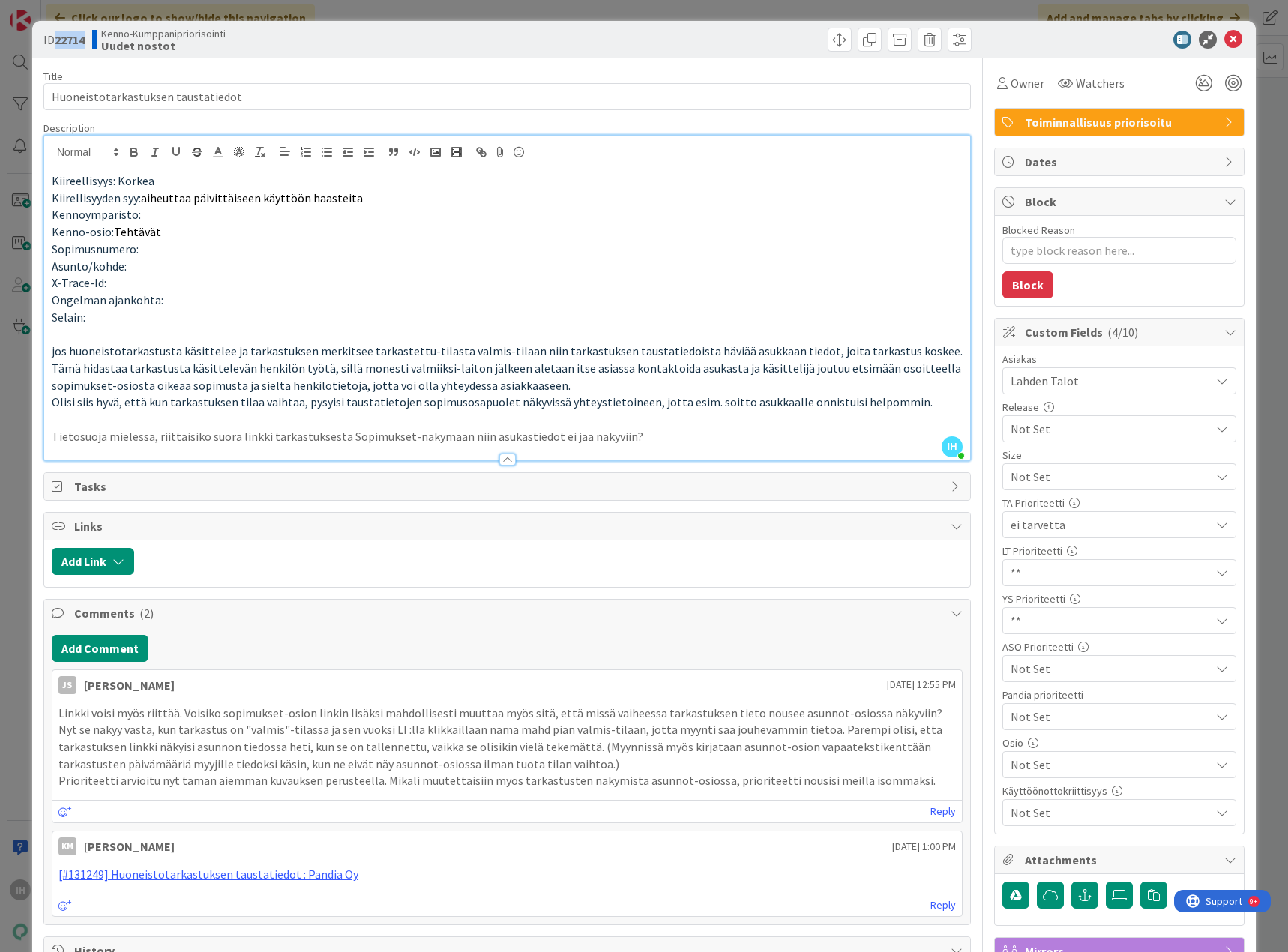
click at [58, 38] on div "ID 22714 Kenno-Kumppanipriorisointi Uudet nostot" at bounding box center [274, 40] width 460 height 24
copy b "22714"
click at [14, 75] on div "ID 22714 Kenno-Kumppanipriorisointi Uudet nostot Title 34 / 128 Huoneistotarkas…" at bounding box center [644, 476] width 1288 height 952
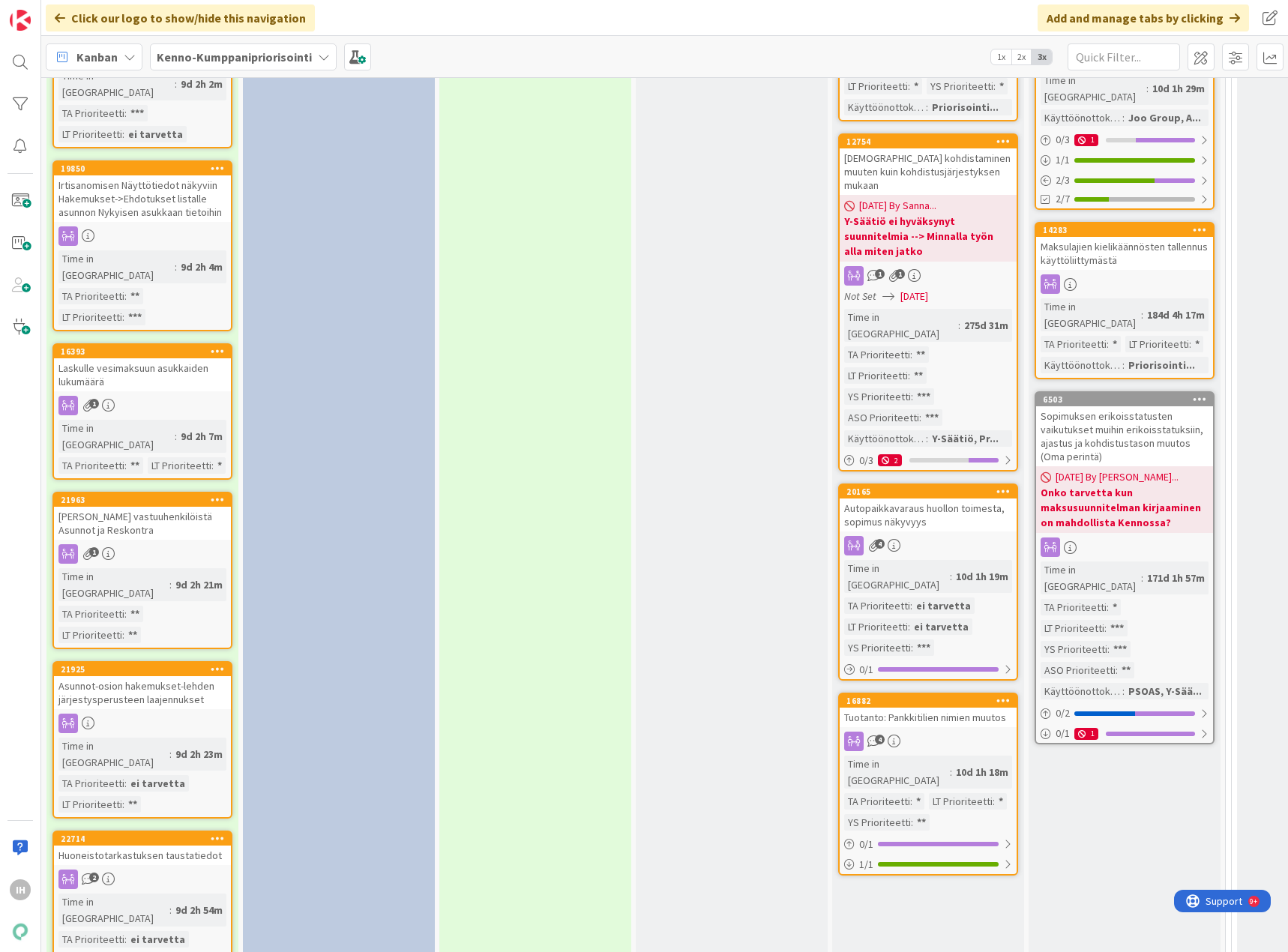
click at [160, 507] on div "[PERSON_NAME] vastuuhenkilöistä Asunnot ja Reskontra" at bounding box center [142, 523] width 177 height 33
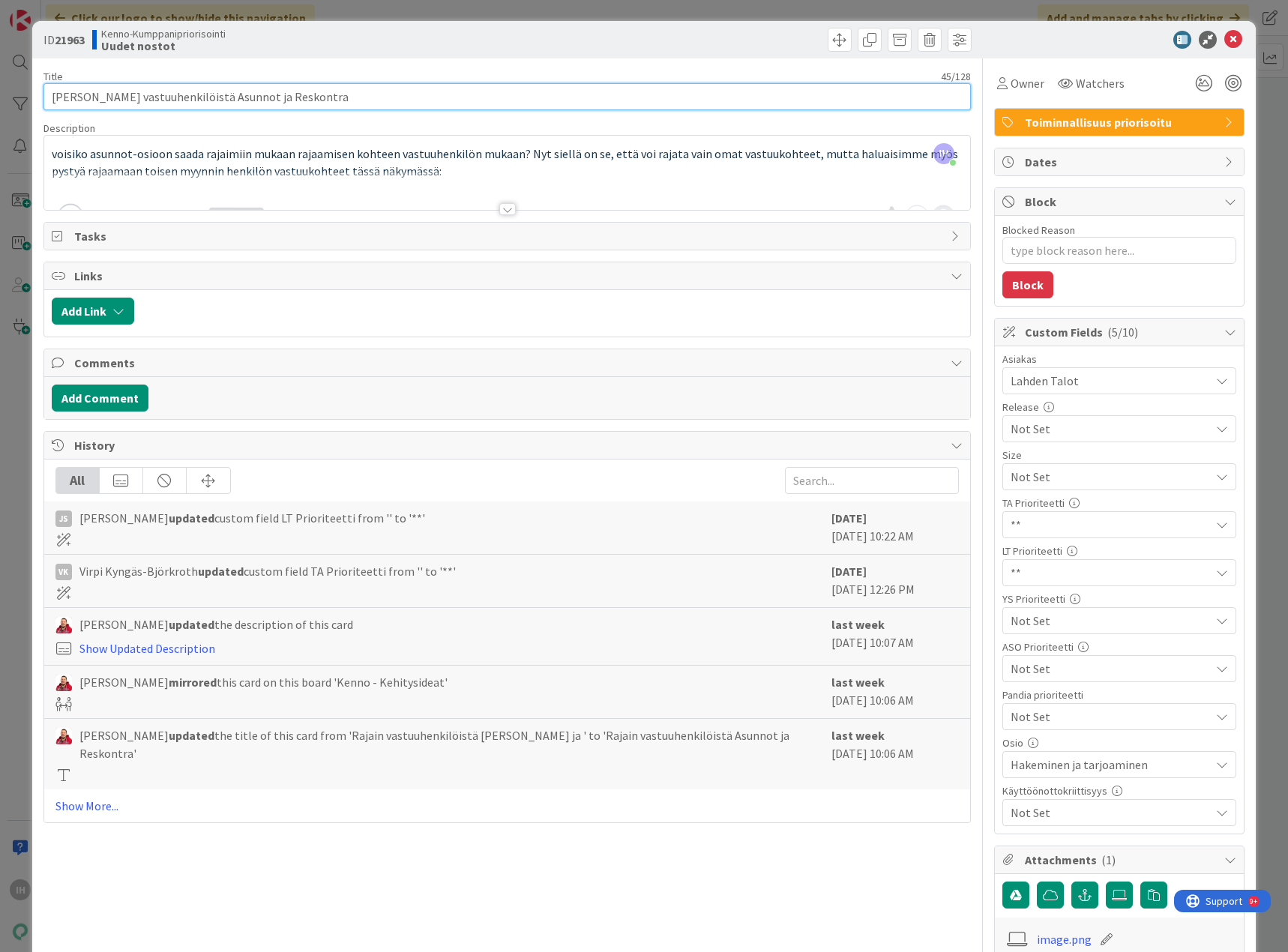
drag, startPoint x: 298, startPoint y: 98, endPoint x: 45, endPoint y: 111, distance: 253.3
click at [45, 111] on div "Title 45 / 128 Rajain vastuuhenkilöistä [PERSON_NAME] ja Reskontra Description …" at bounding box center [507, 718] width 927 height 1319
drag, startPoint x: 87, startPoint y: 38, endPoint x: 58, endPoint y: 39, distance: 29.0
click at [58, 39] on b "21963" at bounding box center [70, 39] width 30 height 15
copy b "21963"
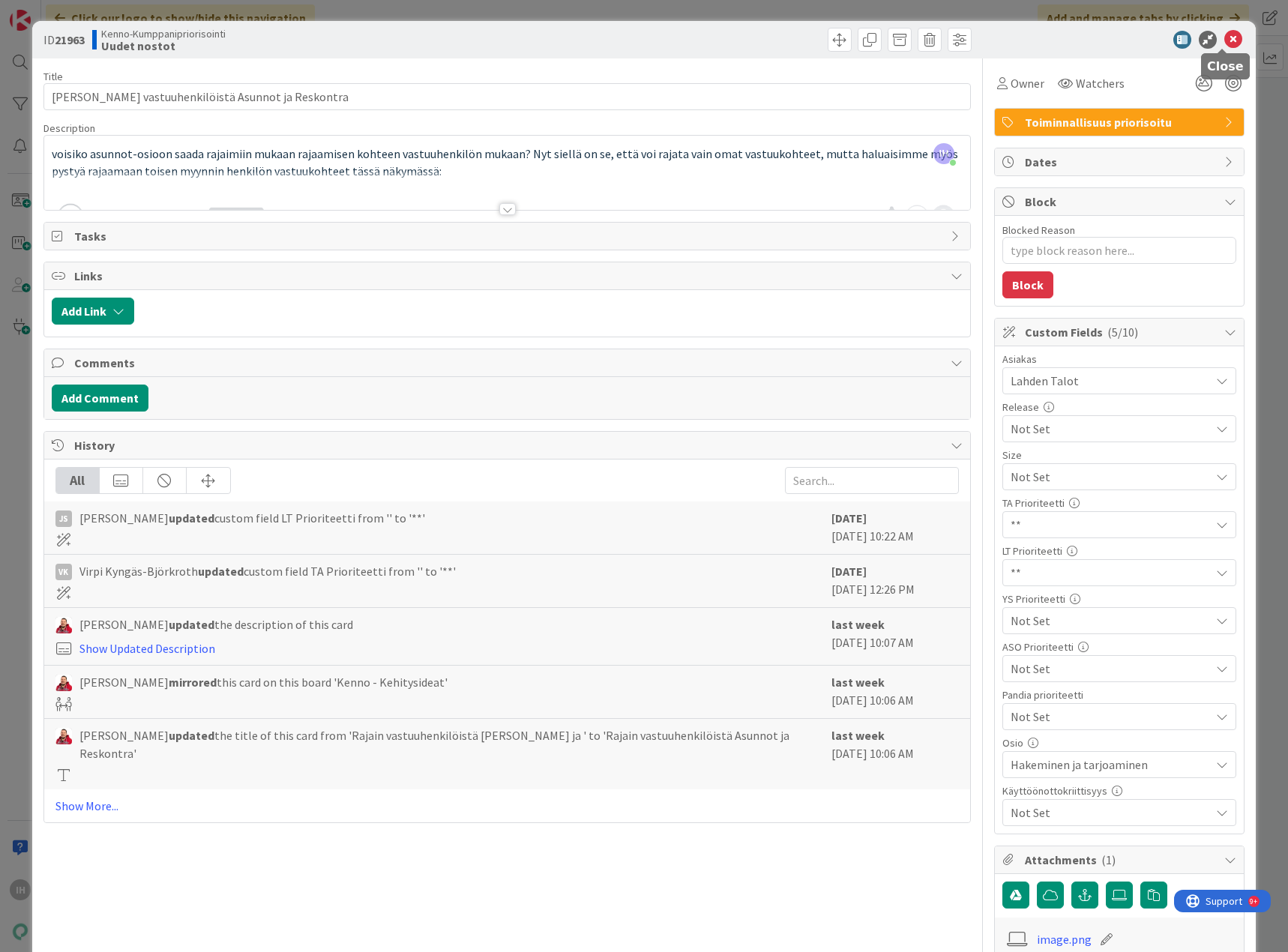
click at [1224, 38] on icon at bounding box center [1233, 40] width 18 height 18
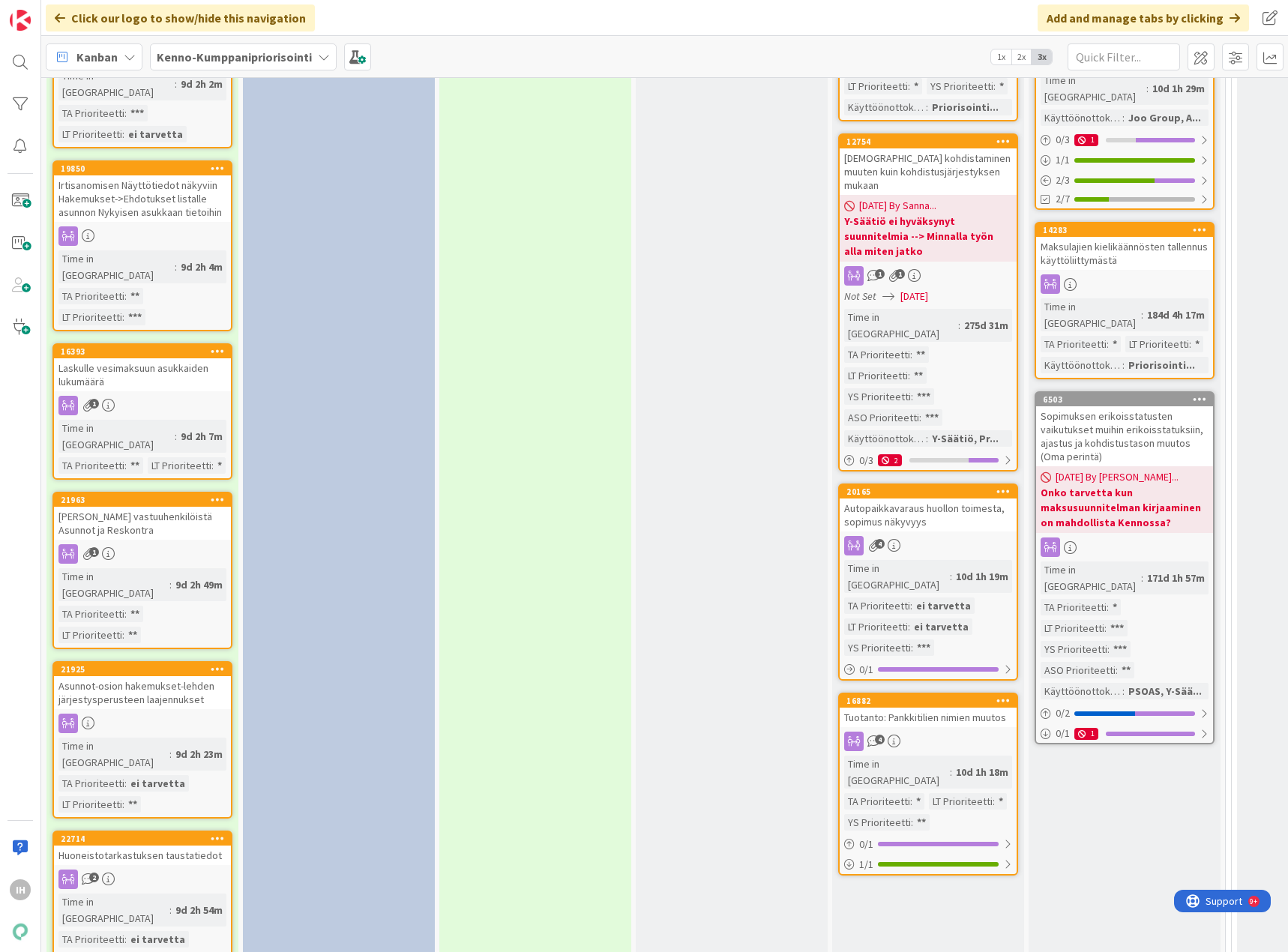
click at [189, 358] on div "Laskulle vesimaksuun asukkaiden lukumäärä" at bounding box center [142, 374] width 177 height 33
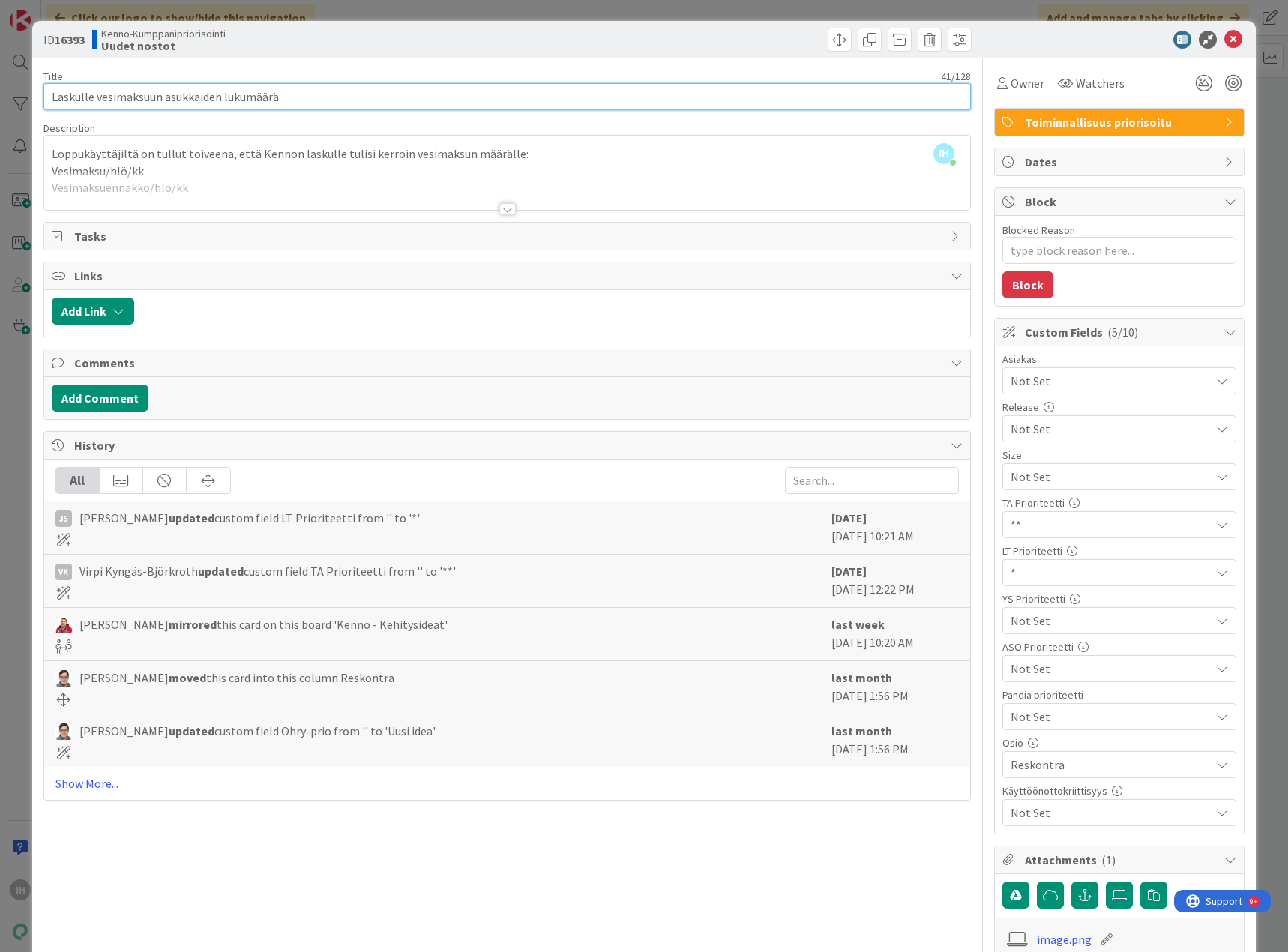
drag, startPoint x: 298, startPoint y: 96, endPoint x: 44, endPoint y: 95, distance: 254.0
click at [44, 95] on input "Laskulle vesimaksuun asukkaiden lukumäärä" at bounding box center [507, 97] width 927 height 27
drag, startPoint x: 87, startPoint y: 37, endPoint x: 56, endPoint y: 39, distance: 31.1
click at [56, 39] on b "16393" at bounding box center [70, 39] width 30 height 15
copy b "16393"
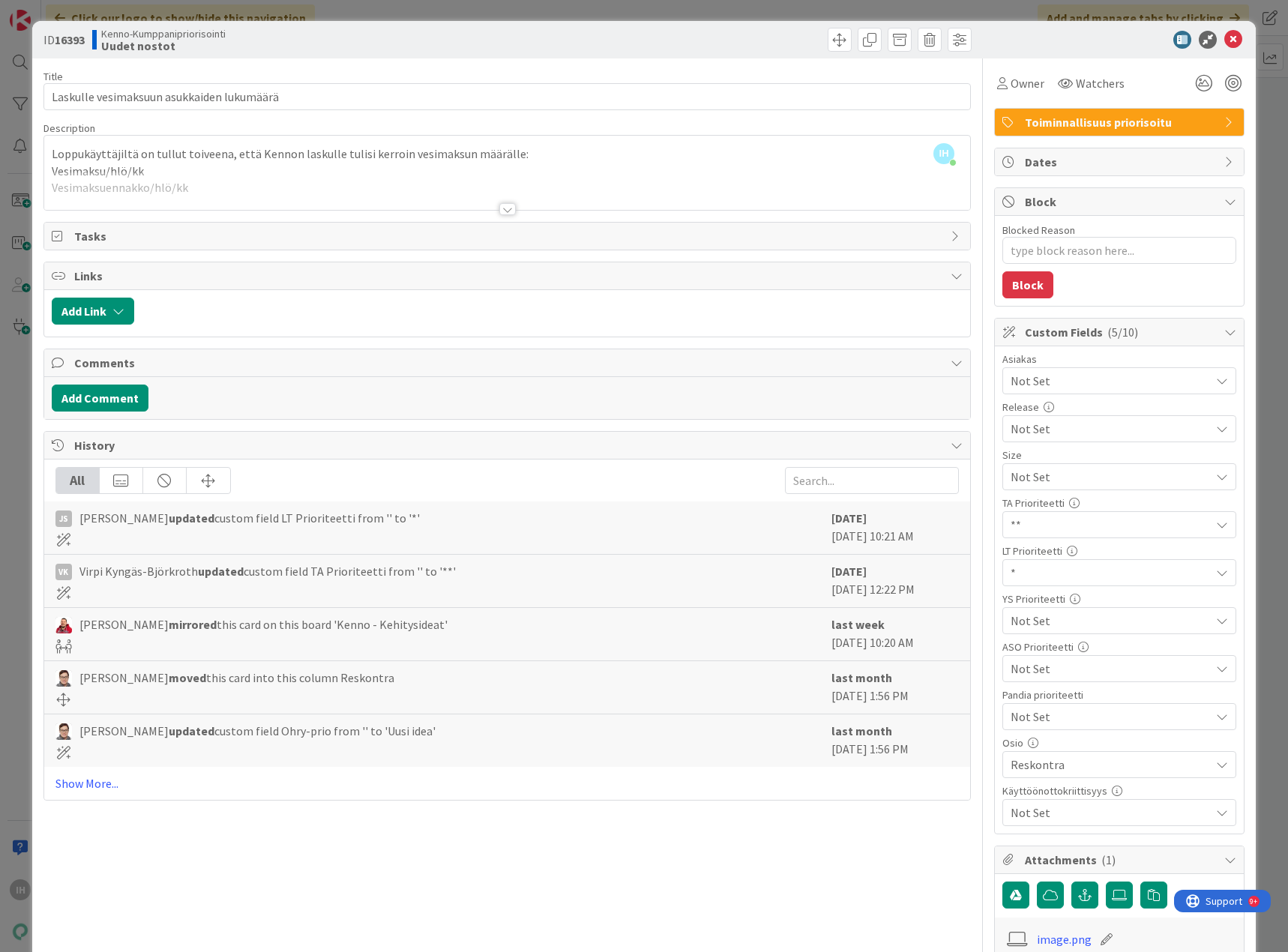
click at [15, 78] on div "ID 16393 Kenno-Kumppanipriorisointi Uudet nostot Title 41 / 128 Laskulle vesima…" at bounding box center [644, 476] width 1288 height 952
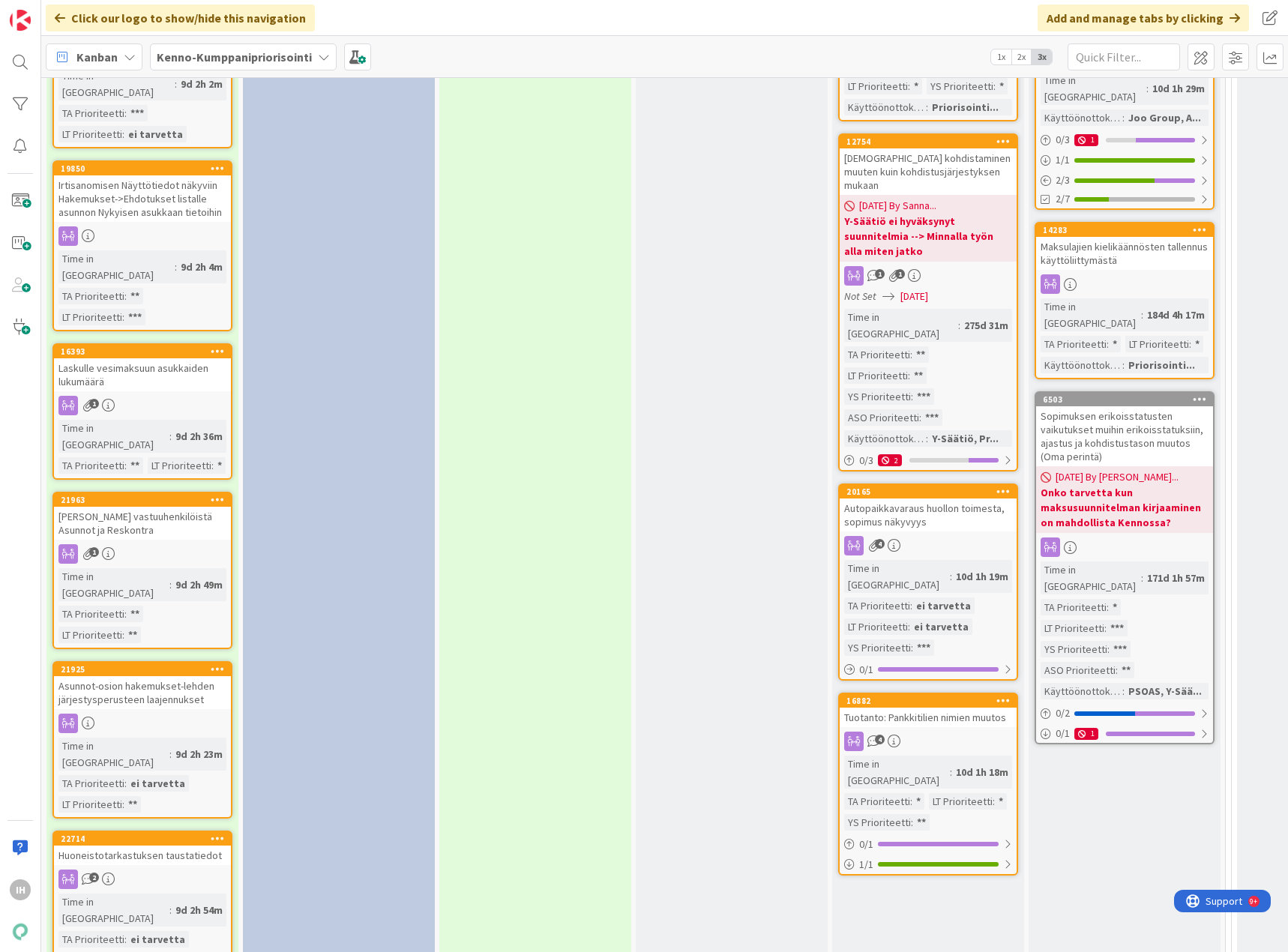
click at [180, 507] on div "[PERSON_NAME] vastuuhenkilöistä Asunnot ja Reskontra" at bounding box center [142, 523] width 177 height 33
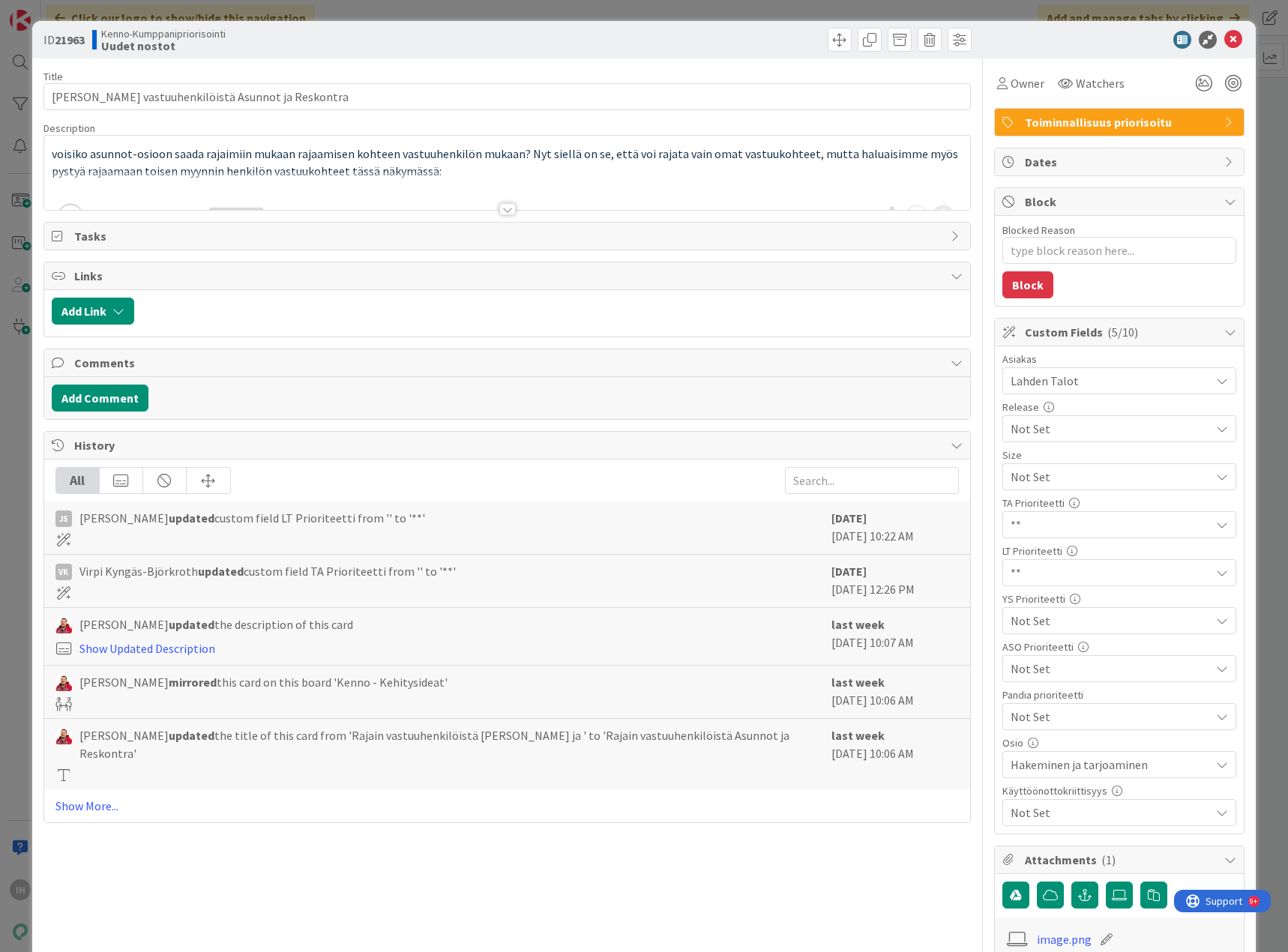
type textarea "x"
drag, startPoint x: 87, startPoint y: 40, endPoint x: 59, endPoint y: 40, distance: 28.0
click at [59, 40] on b "21963" at bounding box center [70, 39] width 30 height 15
copy b "21963"
drag, startPoint x: 332, startPoint y: 96, endPoint x: 33, endPoint y: 96, distance: 299.0
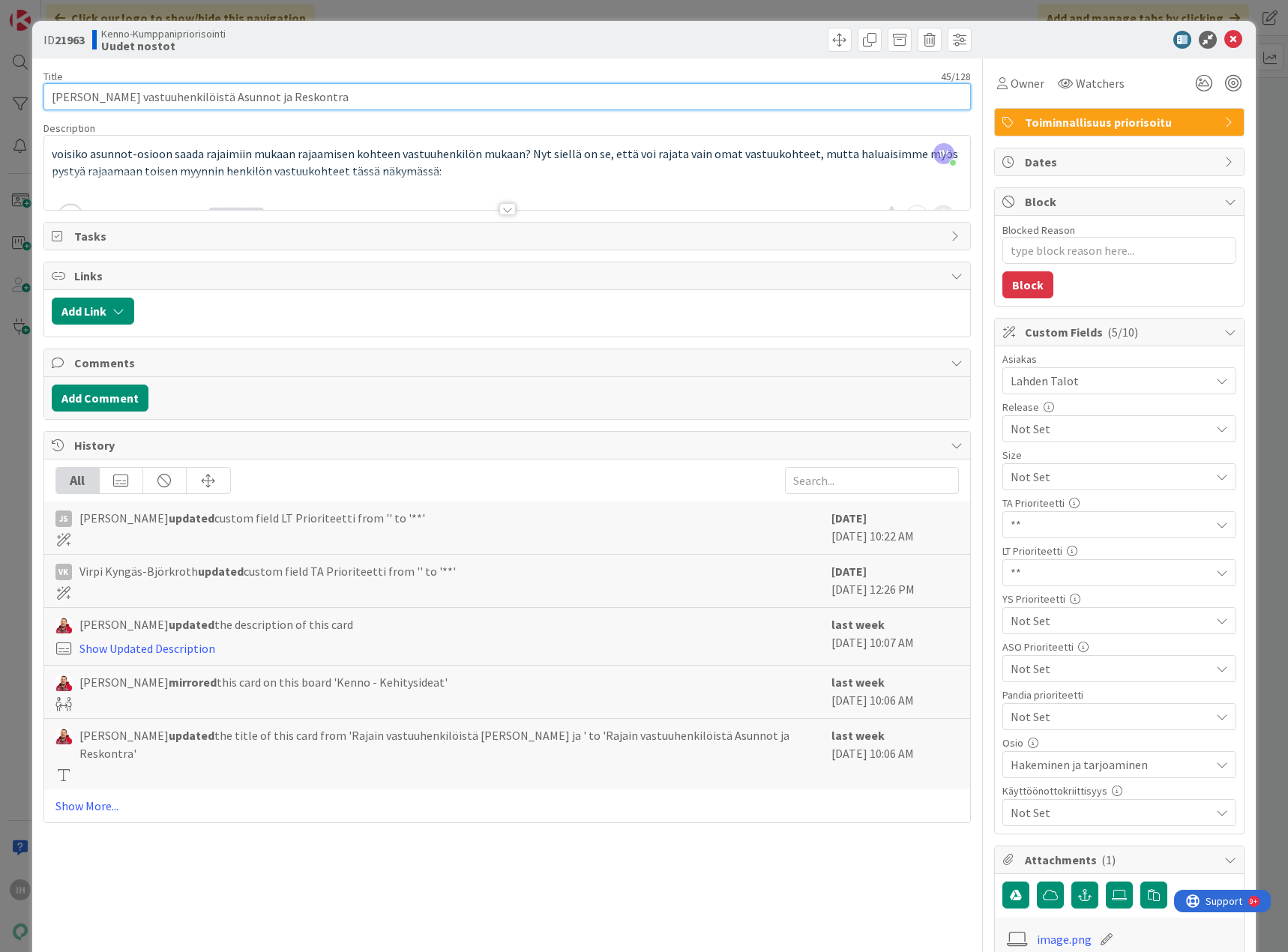
click at [33, 96] on div "ID 21963 Kenno-Kumppanipriorisointi Uudet nostot Title 45 / 128 Rajain vastuuhe…" at bounding box center [643, 705] width 1223 height 1368
click at [14, 122] on div "ID 21963 Kenno-Kumppanipriorisointi Uudet nostot Title 45 / 128 Rajain vastuuhe…" at bounding box center [644, 476] width 1288 height 952
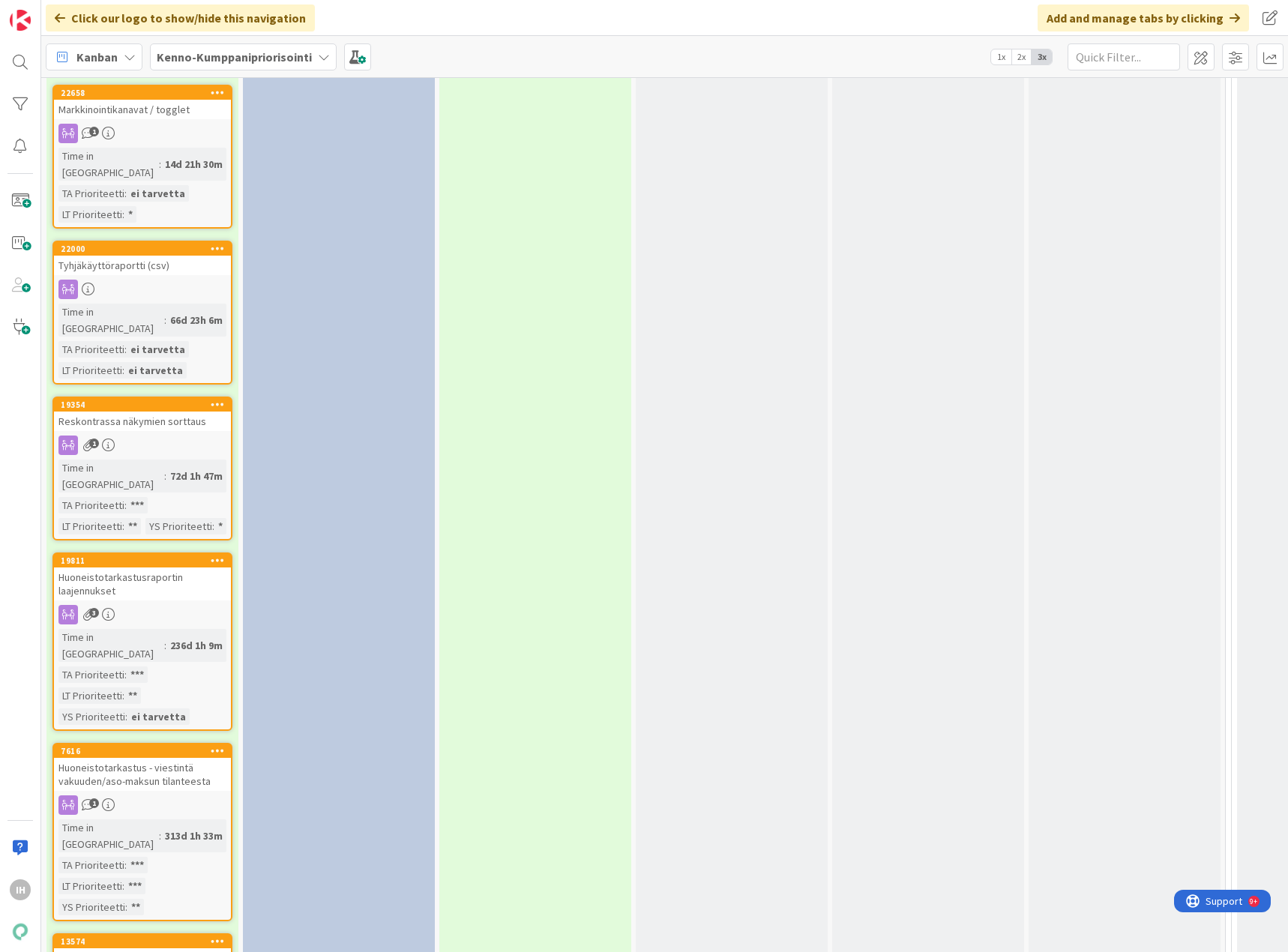
scroll to position [2700, 0]
